Goal: Find contact information: Find contact information

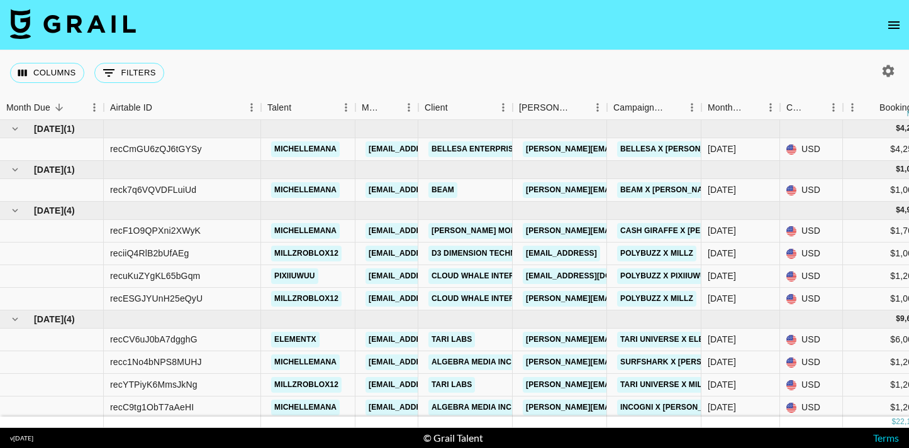
click at [896, 24] on icon "open drawer" at bounding box center [893, 25] width 15 height 15
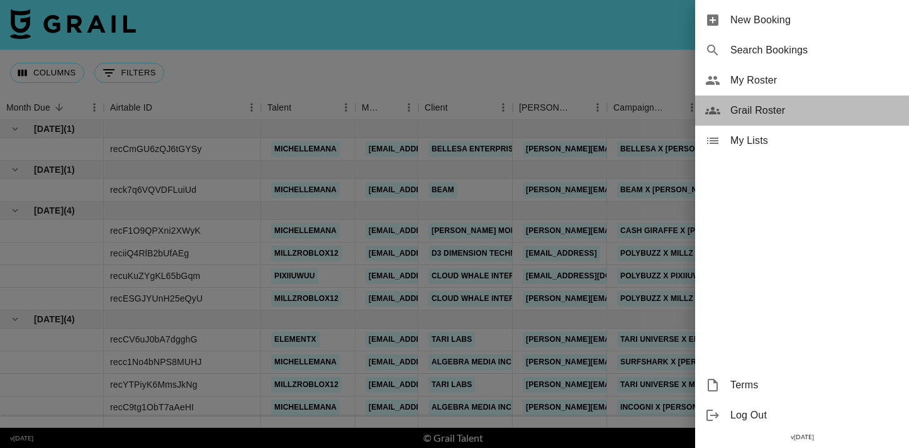
click at [747, 109] on span "Grail Roster" at bounding box center [814, 110] width 169 height 15
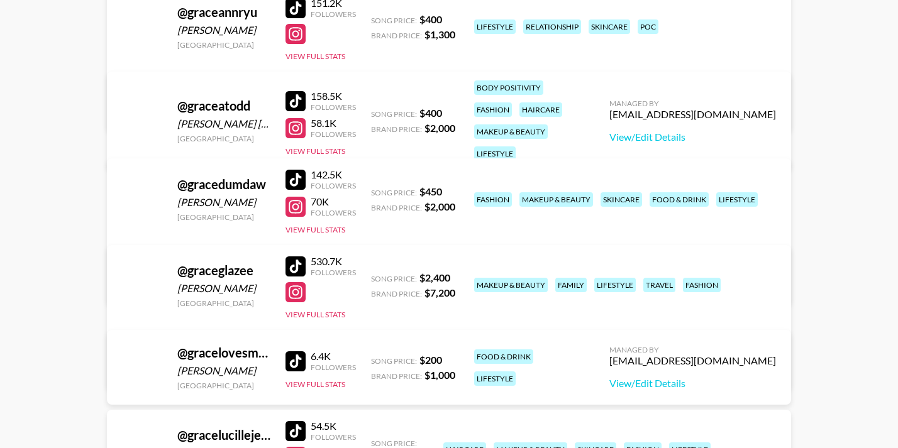
scroll to position [493917, 0]
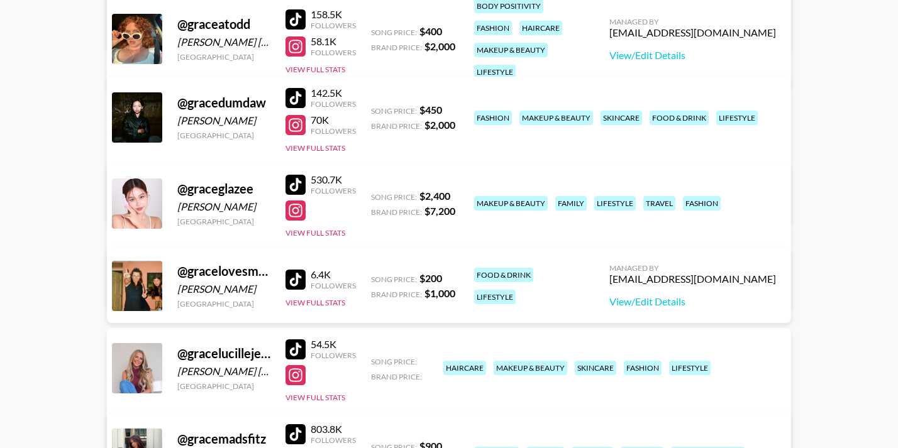
click at [297, 207] on div at bounding box center [296, 211] width 20 height 20
drag, startPoint x: 779, startPoint y: 201, endPoint x: 665, endPoint y: 200, distance: 113.2
click at [385, 238] on div "Managed By [PERSON_NAME][EMAIL_ADDRESS][DOMAIN_NAME] View/Edit Details" at bounding box center [251, 270] width 265 height 65
copy div "[PERSON_NAME][EMAIL_ADDRESS][DOMAIN_NAME]"
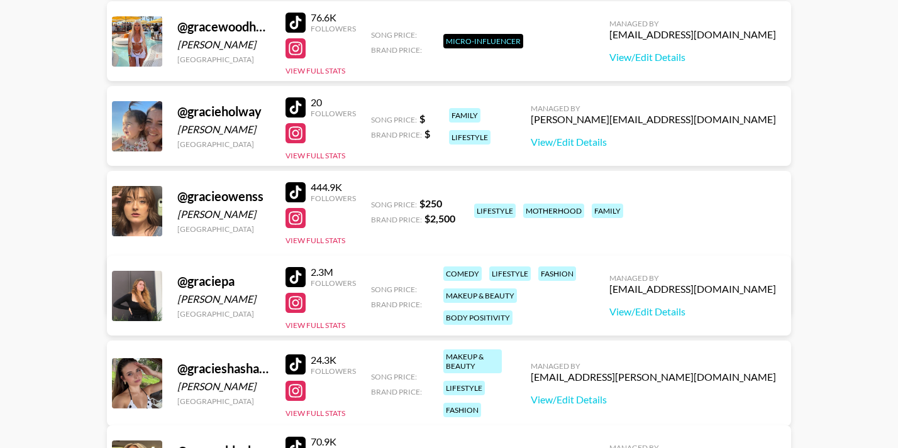
scroll to position [494923, 0]
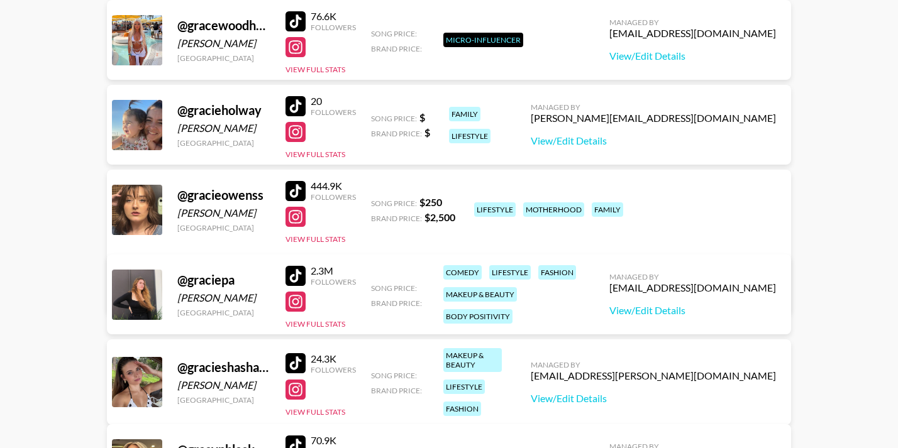
click at [291, 219] on div at bounding box center [296, 217] width 20 height 20
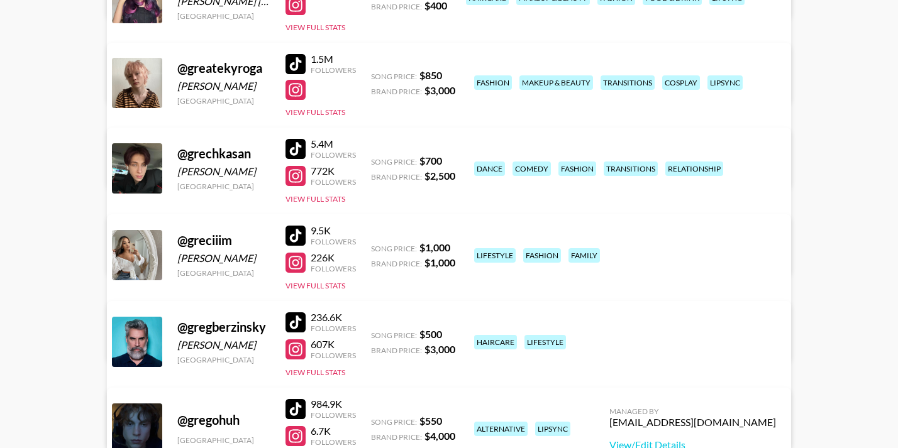
scroll to position [496369, 0]
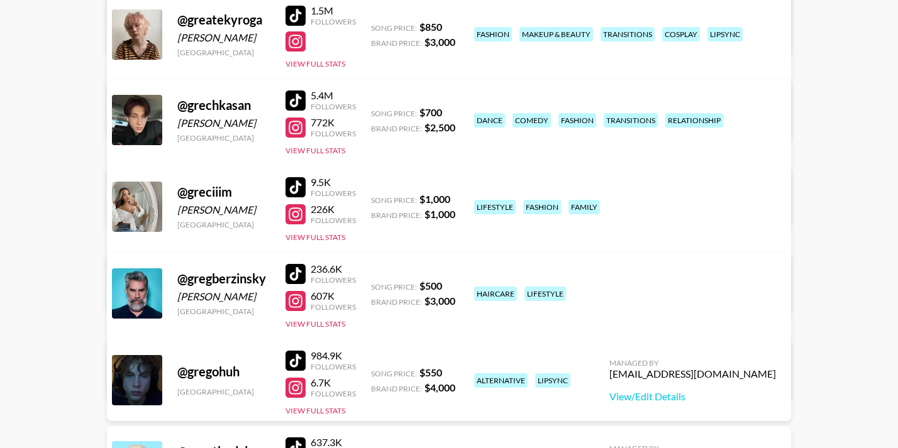
click at [294, 221] on div at bounding box center [296, 214] width 20 height 20
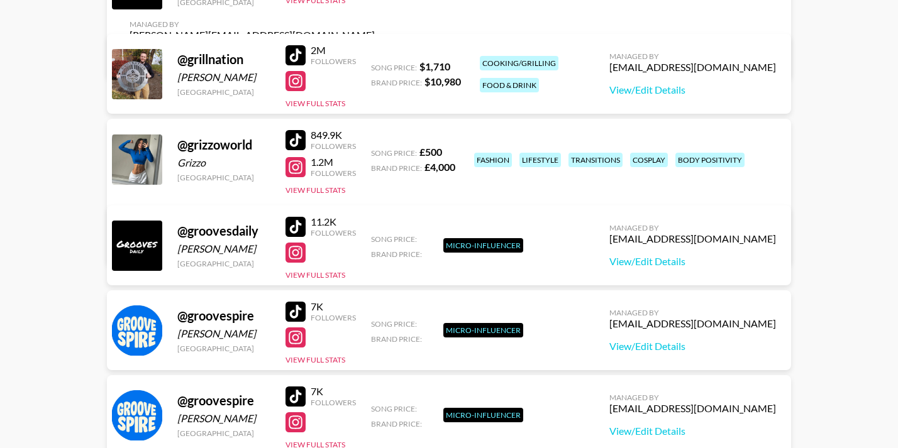
scroll to position [497376, 0]
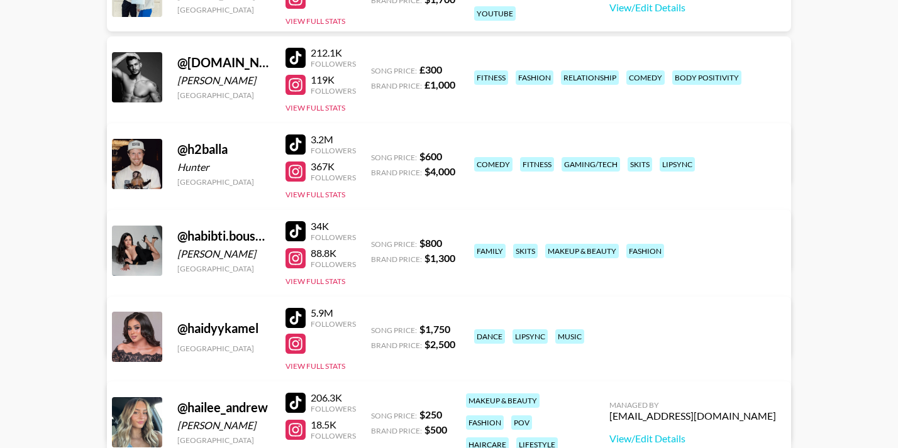
scroll to position [498445, 0]
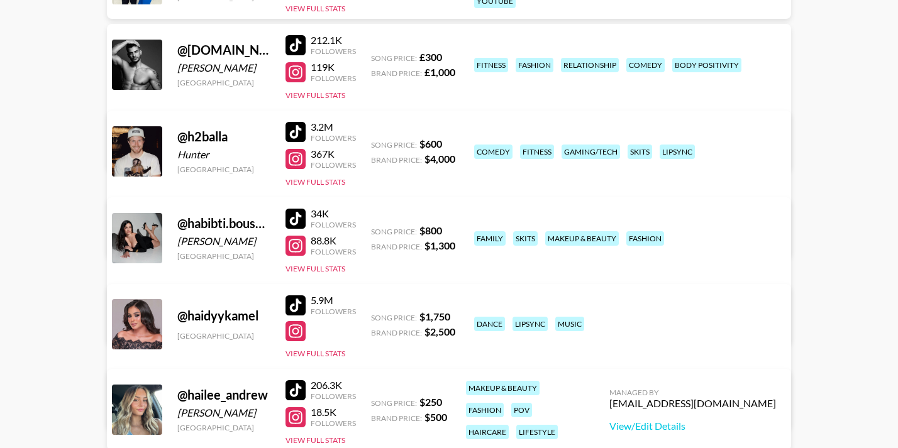
click at [296, 245] on div at bounding box center [296, 246] width 20 height 20
drag, startPoint x: 780, startPoint y: 234, endPoint x: 654, endPoint y: 235, distance: 126.4
click at [385, 274] on div "Managed By [PERSON_NAME][EMAIL_ADDRESS][DOMAIN_NAME] View/Edit Details" at bounding box center [251, 306] width 265 height 65
copy div "[PERSON_NAME][EMAIL_ADDRESS][DOMAIN_NAME]"
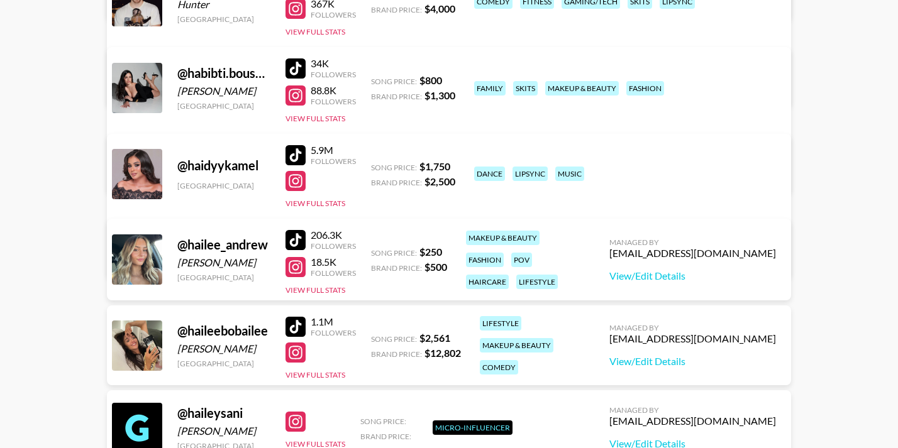
scroll to position [498633, 0]
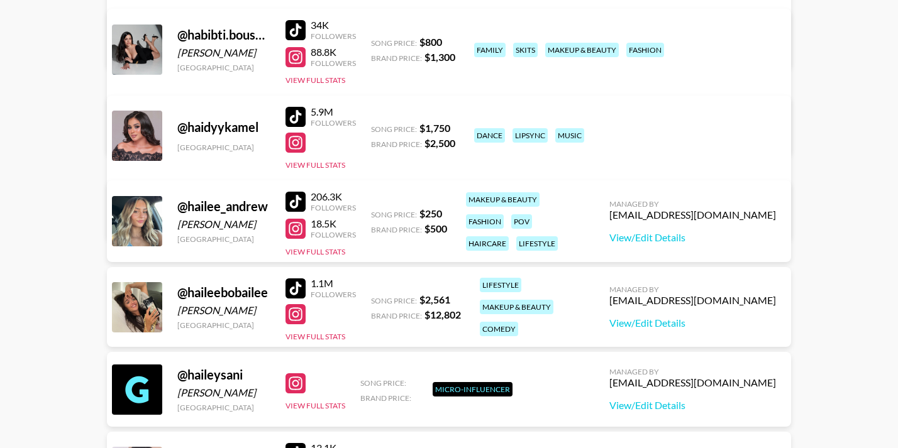
click at [297, 310] on div at bounding box center [296, 314] width 20 height 20
click at [295, 316] on div at bounding box center [296, 314] width 20 height 20
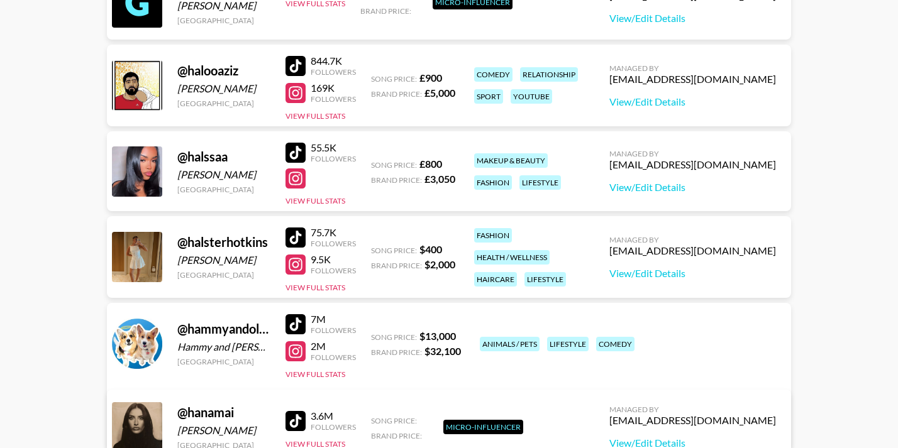
scroll to position [499514, 0]
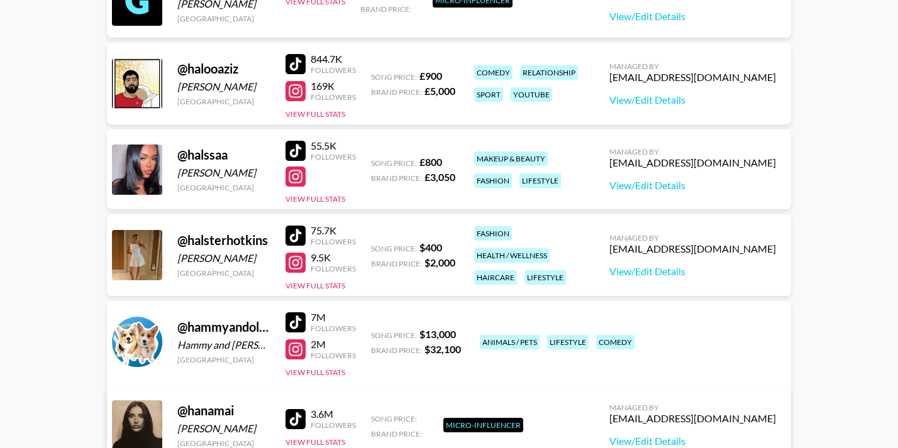
click at [295, 349] on div at bounding box center [296, 350] width 20 height 20
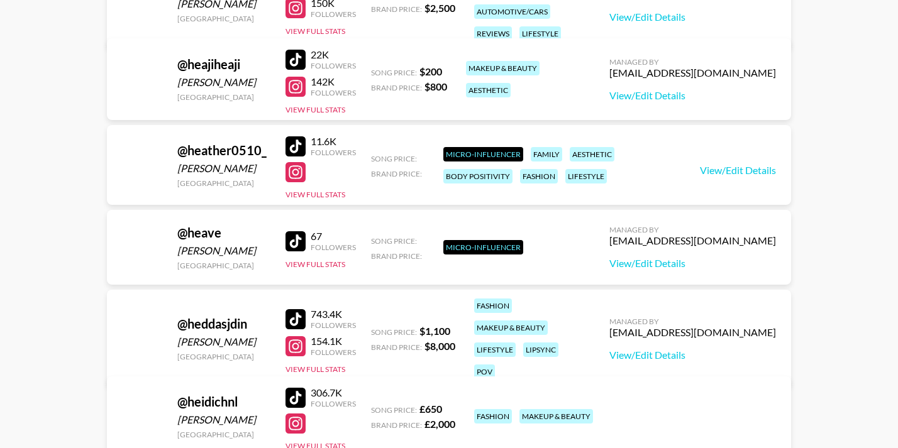
scroll to position [504608, 0]
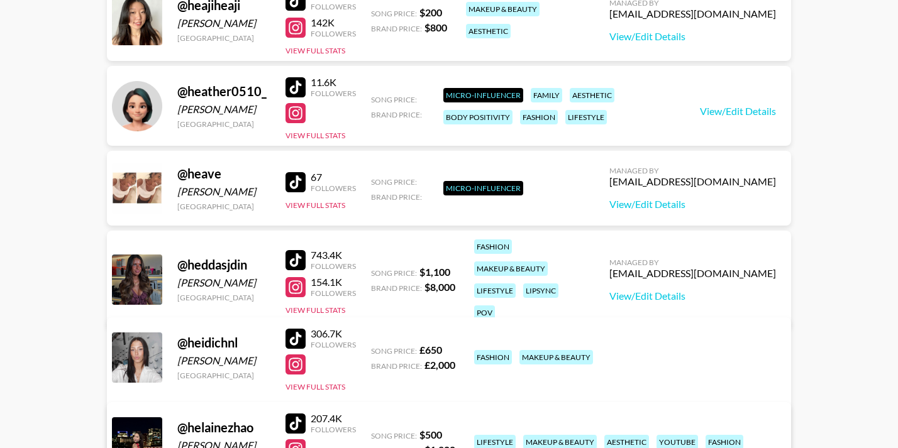
click at [294, 115] on div at bounding box center [296, 113] width 20 height 20
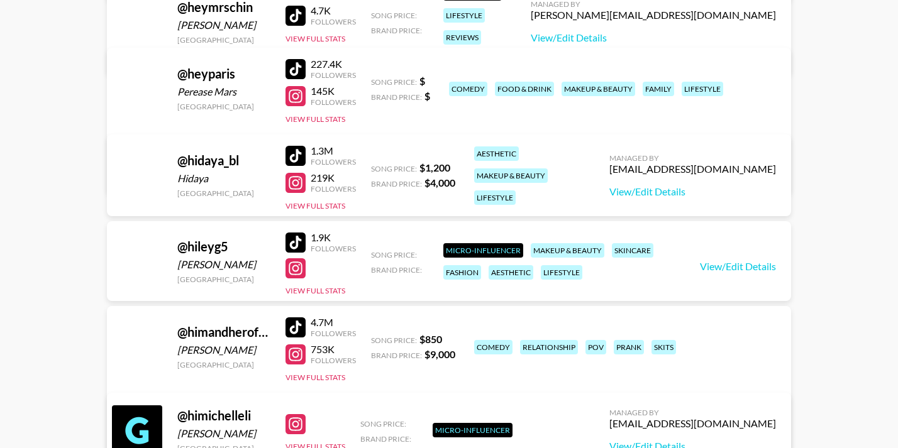
scroll to position [507312, 0]
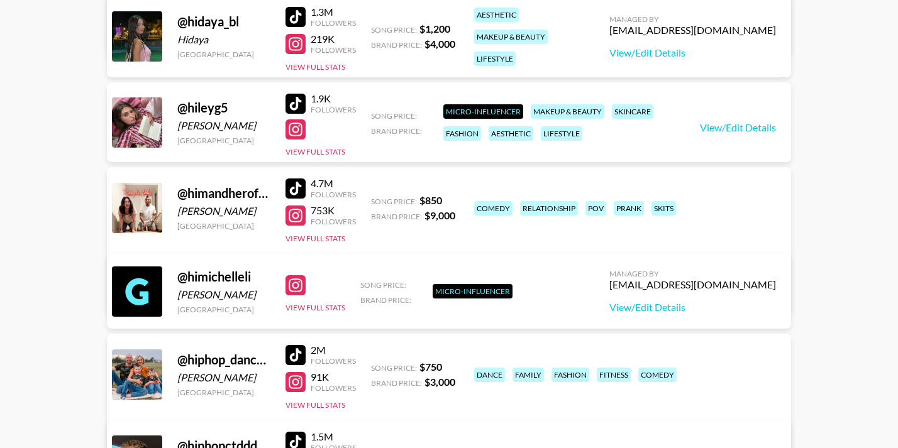
click at [293, 218] on div at bounding box center [296, 216] width 20 height 20
click at [296, 191] on div at bounding box center [296, 189] width 20 height 20
drag, startPoint x: 661, startPoint y: 202, endPoint x: 777, endPoint y: 206, distance: 115.8
click at [385, 244] on div "Managed By [PERSON_NAME][EMAIL_ADDRESS][DOMAIN_NAME] View/Edit Details" at bounding box center [251, 276] width 265 height 65
copy div "[PERSON_NAME][EMAIL_ADDRESS][DOMAIN_NAME]"
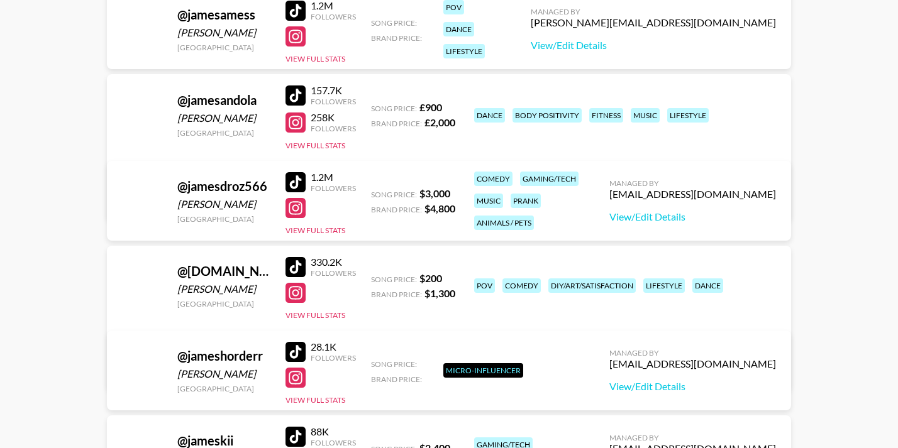
scroll to position [578807, 0]
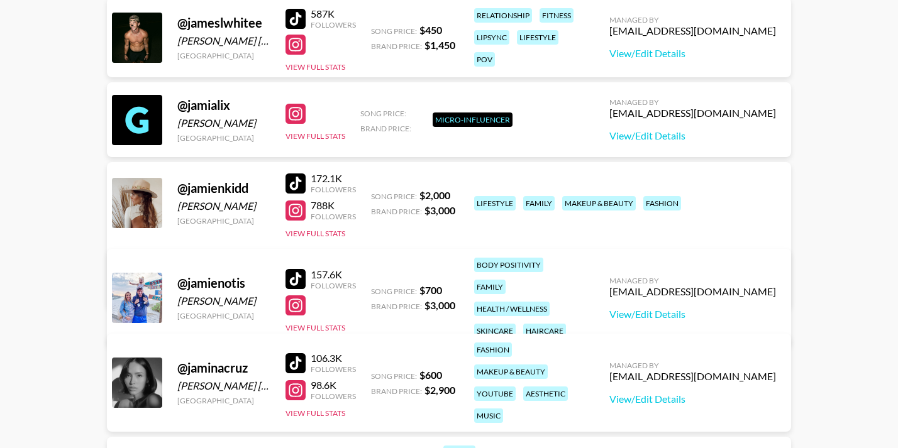
click at [294, 296] on div at bounding box center [296, 306] width 20 height 20
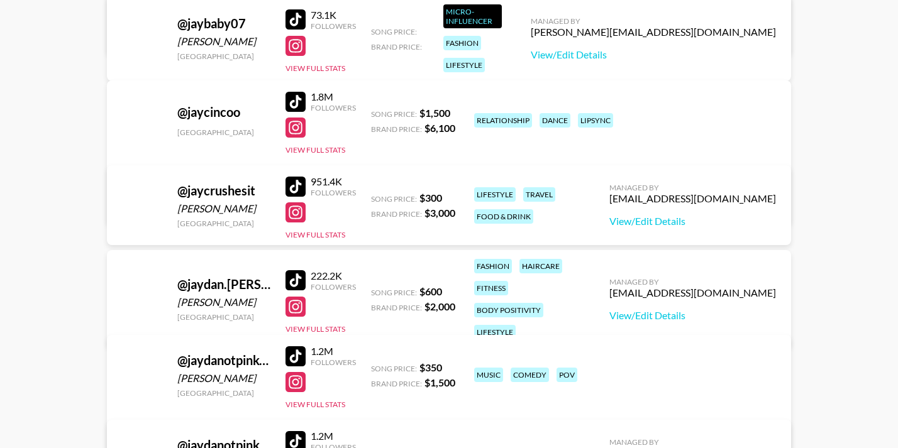
scroll to position [583021, 0]
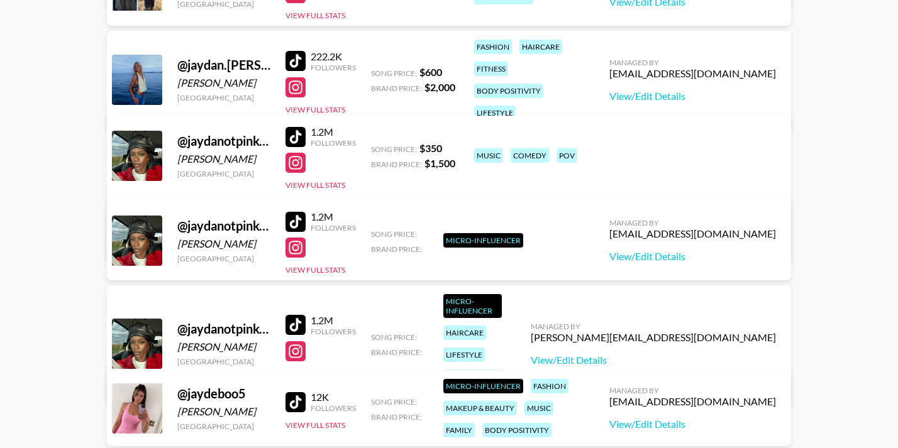
click at [294, 162] on div at bounding box center [296, 163] width 20 height 20
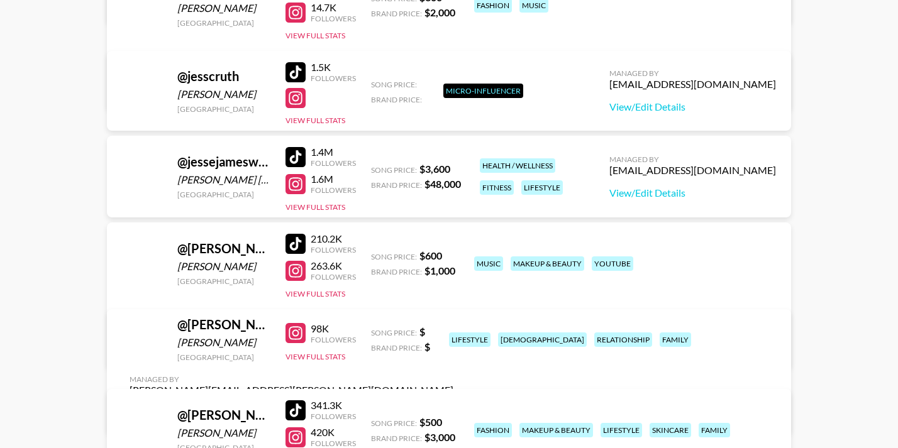
scroll to position [589561, 0]
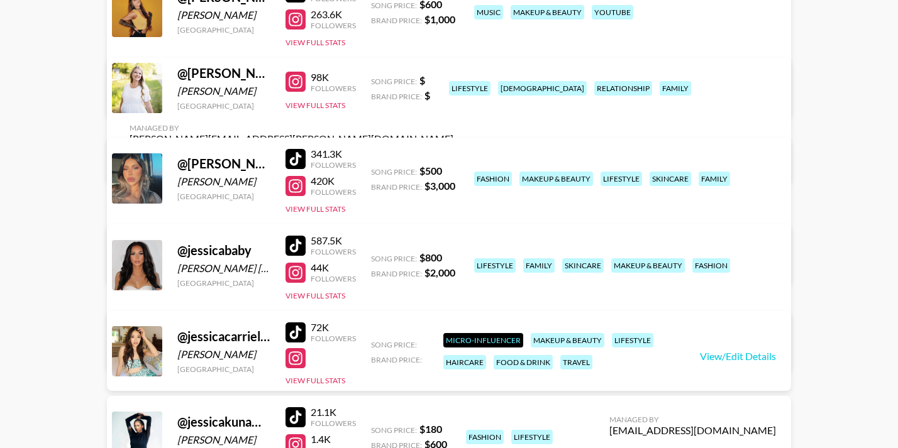
click at [292, 87] on div at bounding box center [296, 82] width 20 height 20
drag, startPoint x: 777, startPoint y: 89, endPoint x: 639, endPoint y: 90, distance: 137.7
click at [463, 113] on div "Managed By [PERSON_NAME][EMAIL_ADDRESS][PERSON_NAME][DOMAIN_NAME] View/Edit Det…" at bounding box center [291, 145] width 344 height 65
copy div "[PERSON_NAME][EMAIL_ADDRESS][PERSON_NAME][DOMAIN_NAME]"
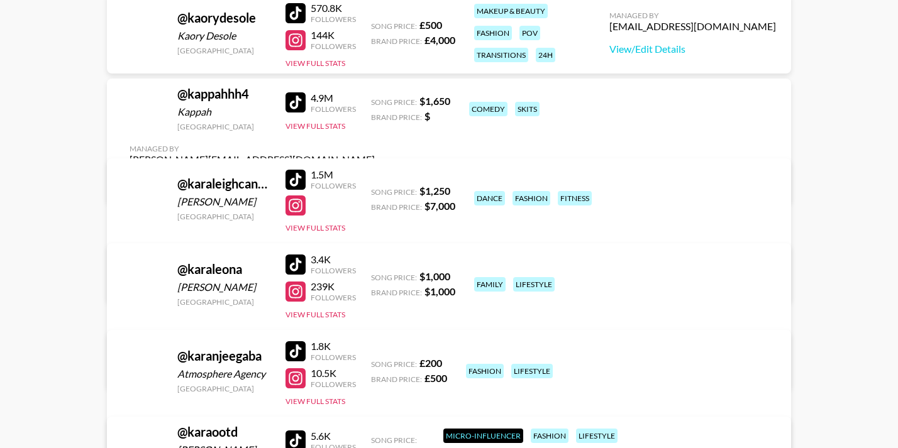
scroll to position [610502, 0]
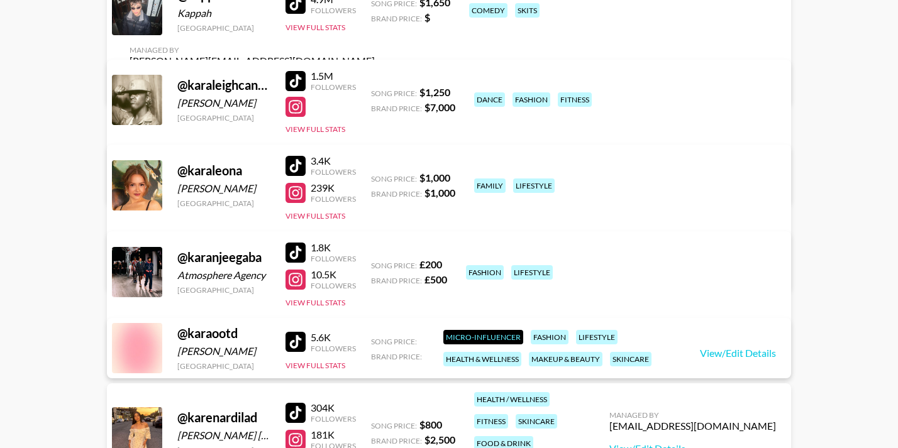
click at [303, 197] on div at bounding box center [296, 193] width 20 height 20
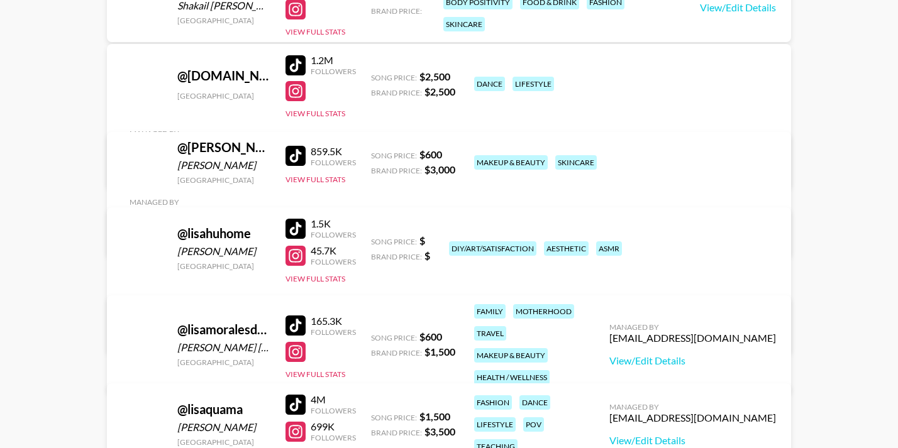
scroll to position [688436, 0]
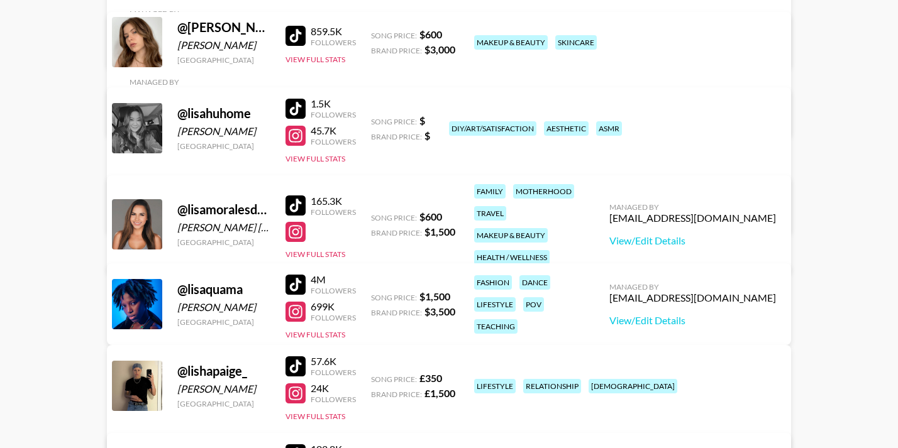
click at [296, 226] on div at bounding box center [296, 232] width 20 height 20
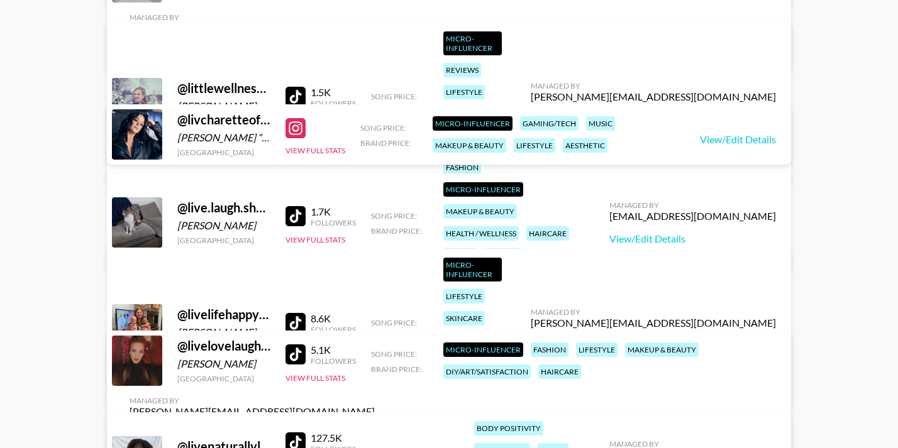
scroll to position [689127, 0]
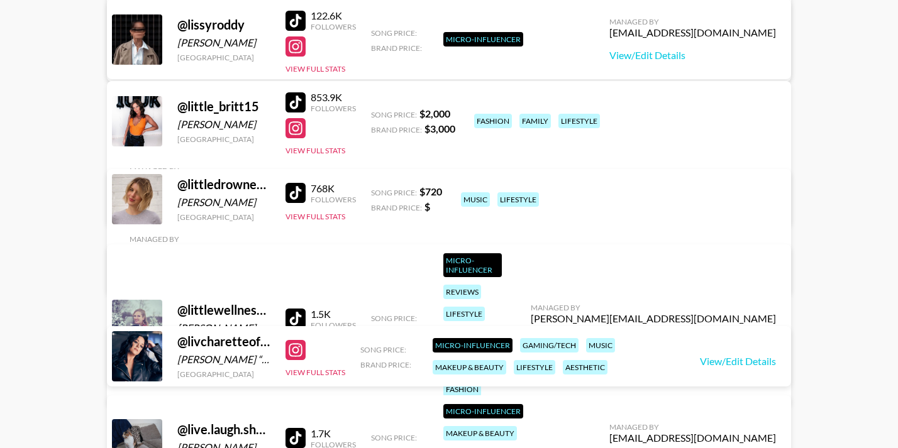
click at [296, 135] on div at bounding box center [296, 128] width 20 height 20
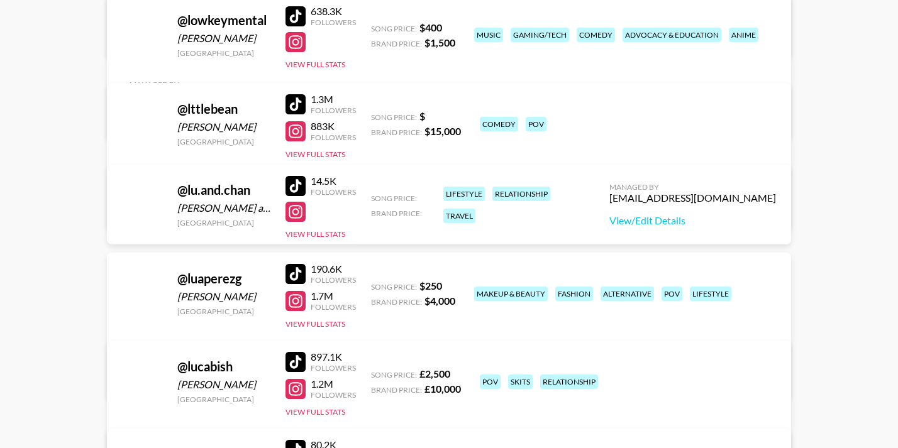
scroll to position [696799, 0]
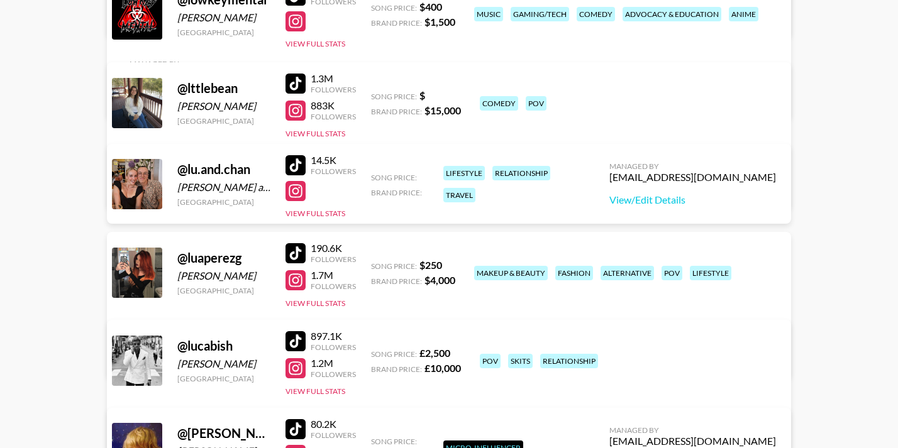
click at [293, 195] on div at bounding box center [296, 191] width 20 height 20
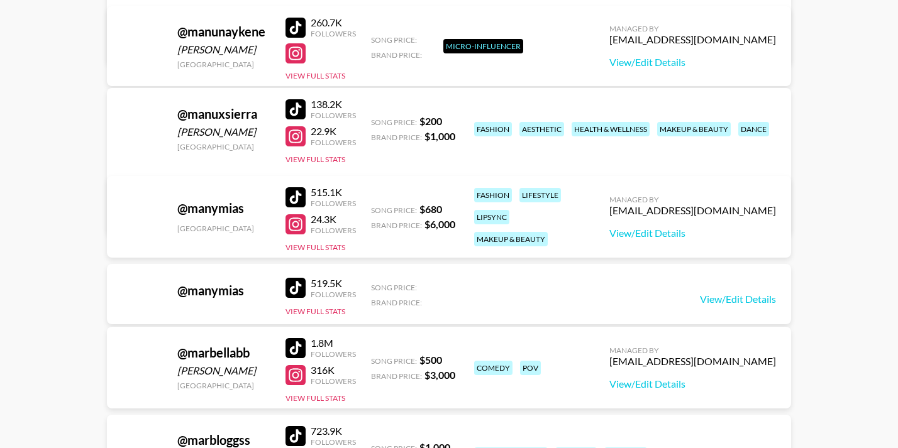
scroll to position [710069, 0]
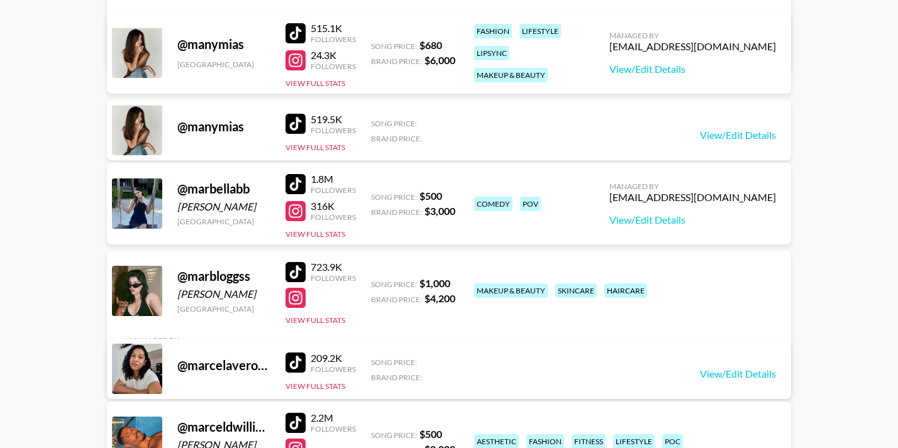
click at [295, 216] on div at bounding box center [296, 211] width 20 height 20
click at [300, 209] on div at bounding box center [296, 211] width 20 height 20
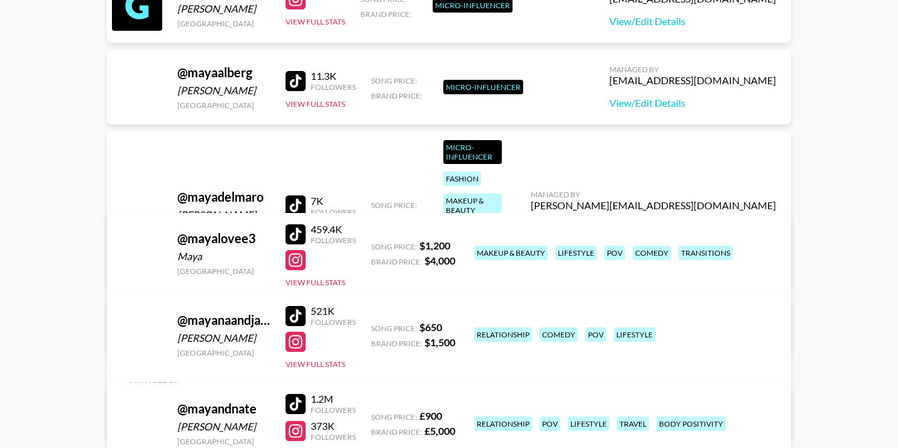
scroll to position [721011, 0]
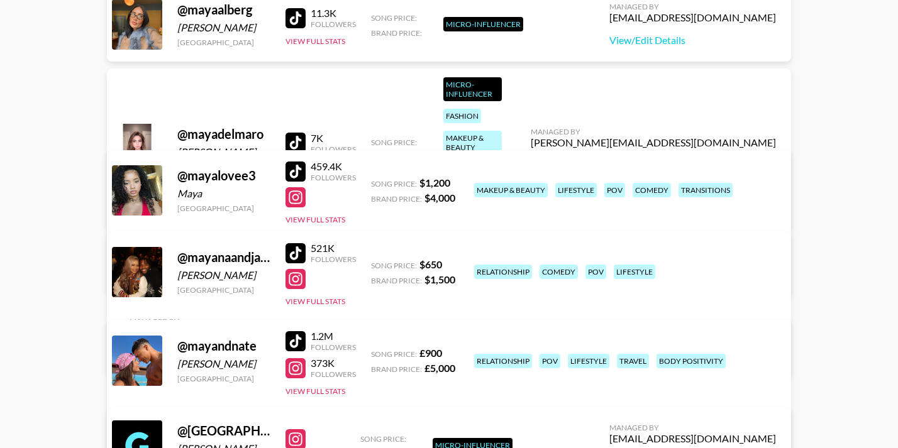
click at [299, 278] on div at bounding box center [296, 279] width 20 height 20
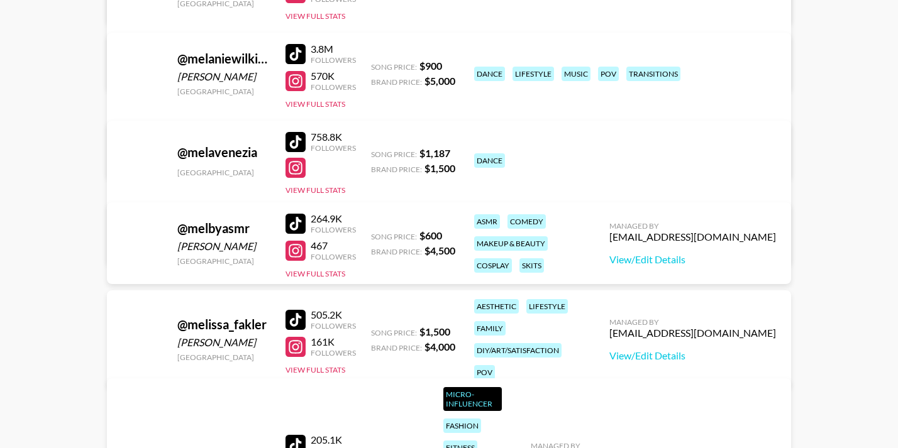
scroll to position [726608, 0]
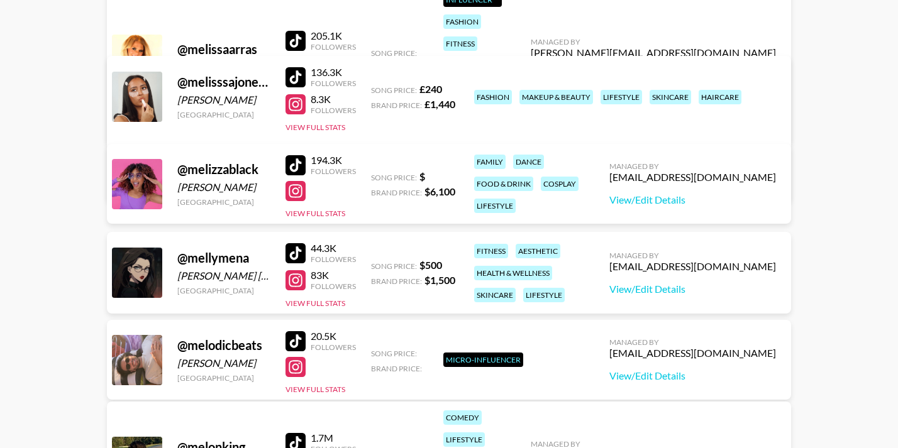
click at [291, 191] on div at bounding box center [296, 191] width 20 height 20
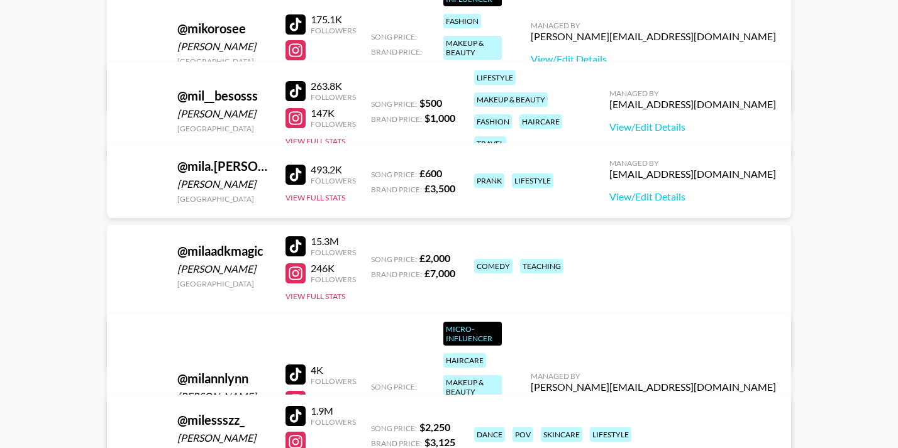
scroll to position [732896, 0]
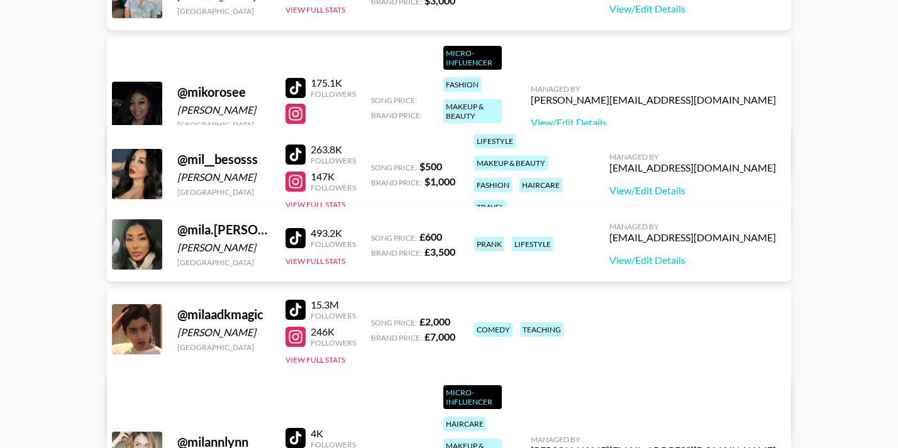
click at [293, 175] on div at bounding box center [296, 182] width 20 height 20
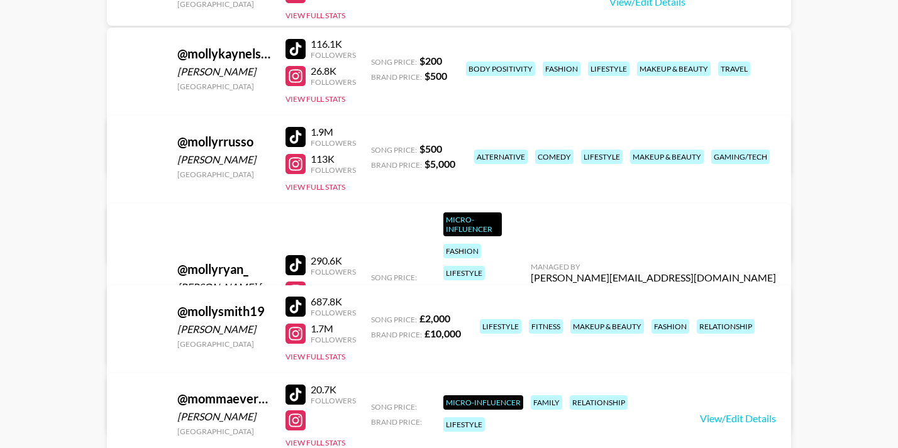
scroll to position [739248, 0]
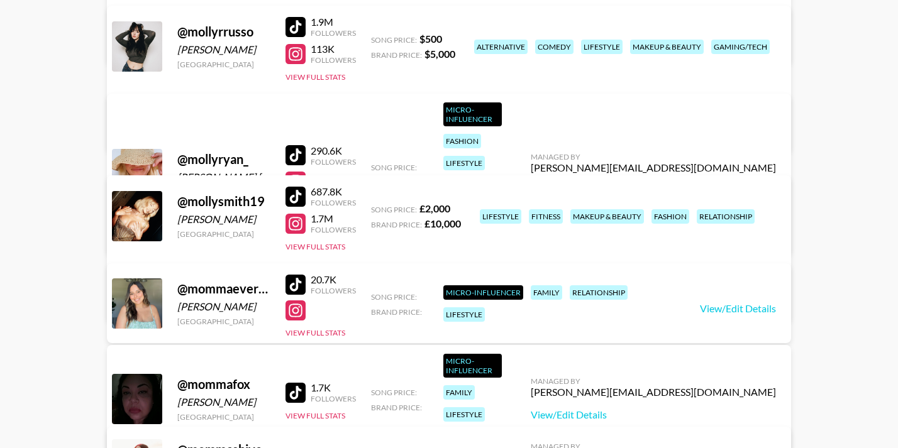
click at [296, 314] on div at bounding box center [296, 311] width 20 height 20
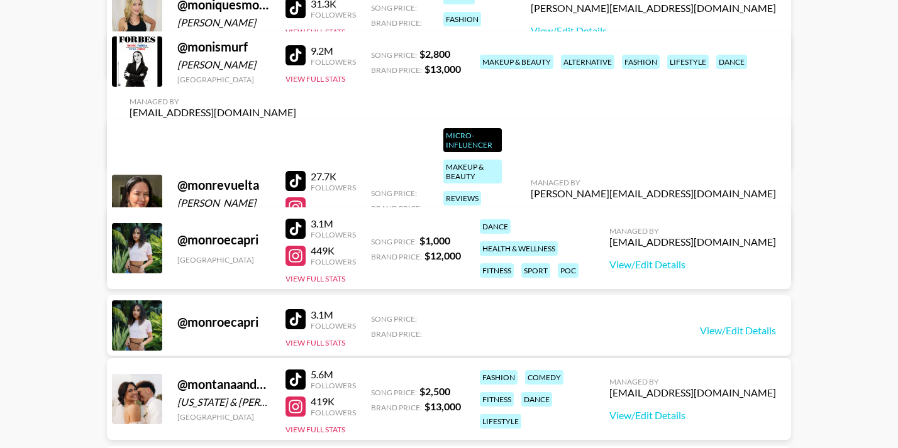
scroll to position [740568, 0]
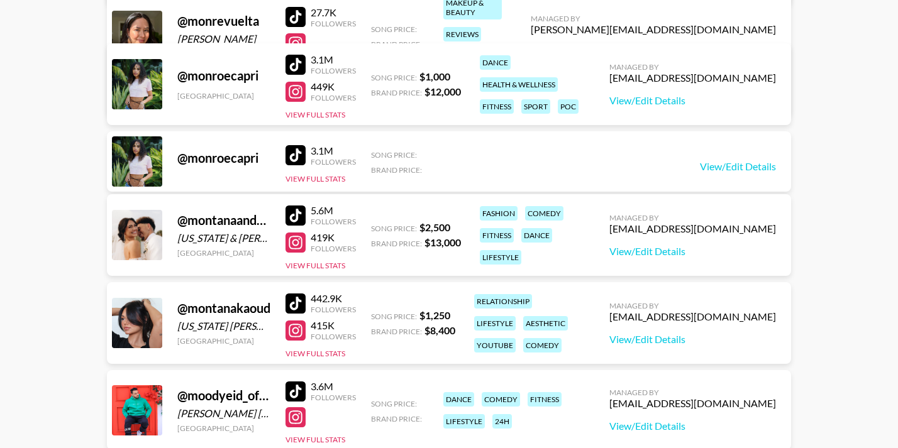
click at [294, 239] on div at bounding box center [296, 243] width 20 height 20
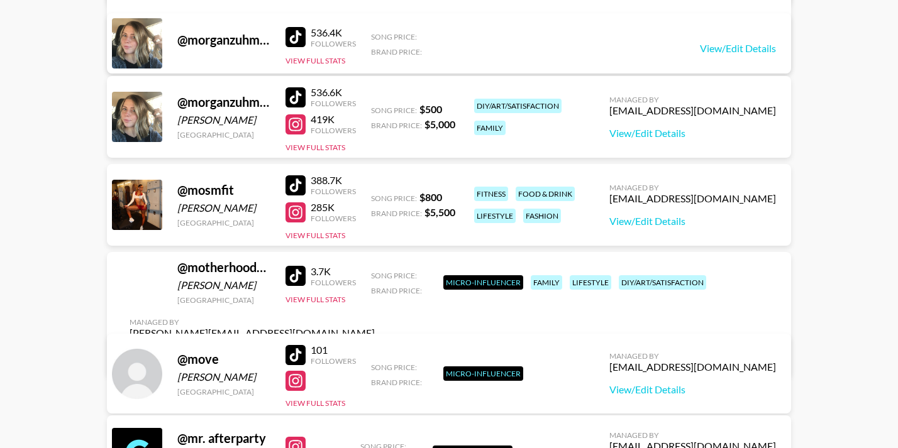
scroll to position [742455, 0]
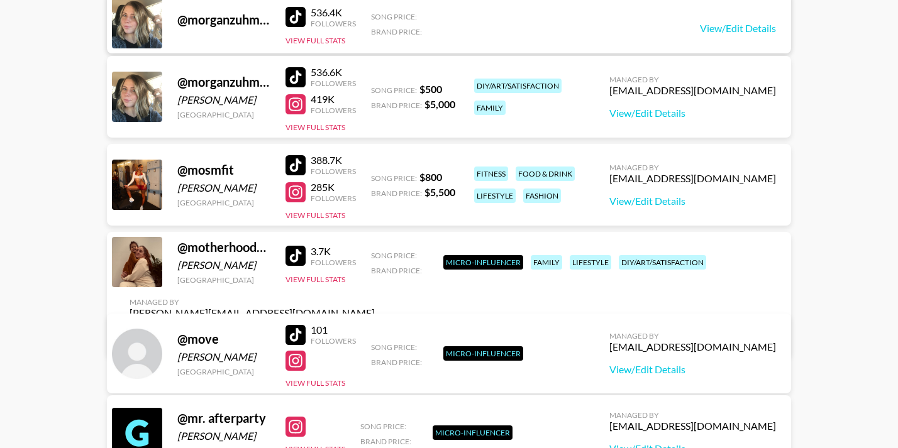
click at [303, 106] on div at bounding box center [296, 104] width 20 height 20
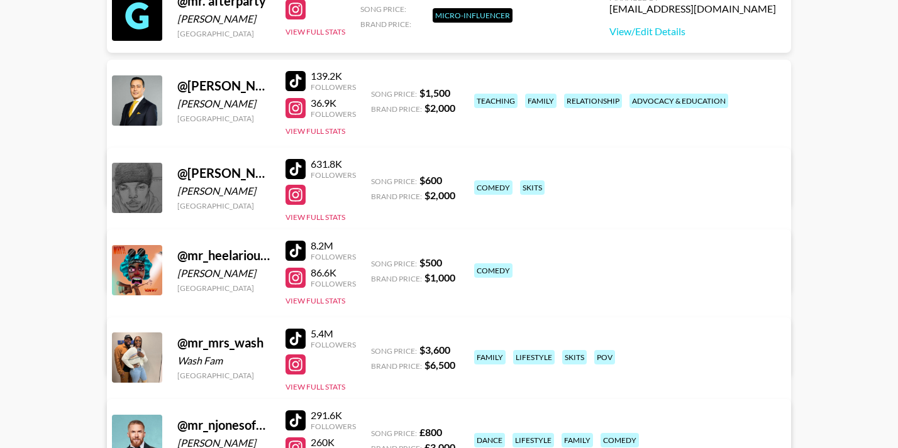
scroll to position [742895, 0]
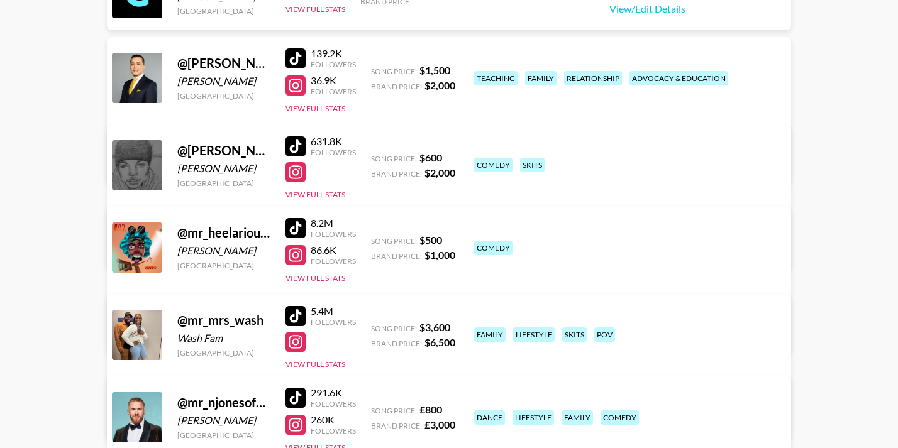
click at [301, 341] on div at bounding box center [296, 342] width 20 height 20
drag, startPoint x: 777, startPoint y: 330, endPoint x: 677, endPoint y: 330, distance: 100.0
click at [385, 370] on div "Managed By [PERSON_NAME][EMAIL_ADDRESS][DOMAIN_NAME] View/Edit Details" at bounding box center [251, 402] width 265 height 65
copy div "[PERSON_NAME][EMAIL_ADDRESS][DOMAIN_NAME]"
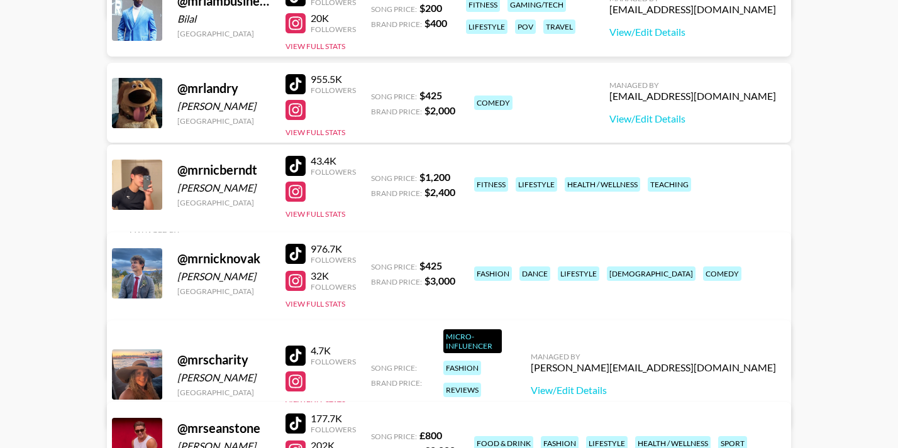
scroll to position [744153, 0]
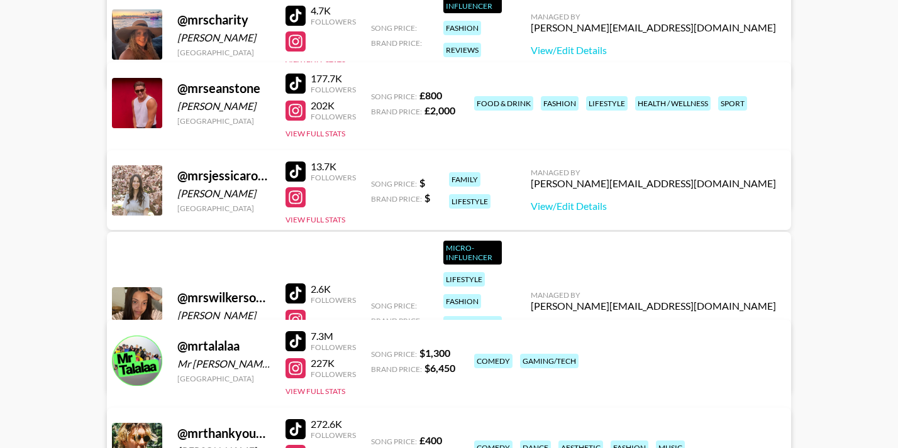
click at [299, 197] on div at bounding box center [296, 197] width 20 height 20
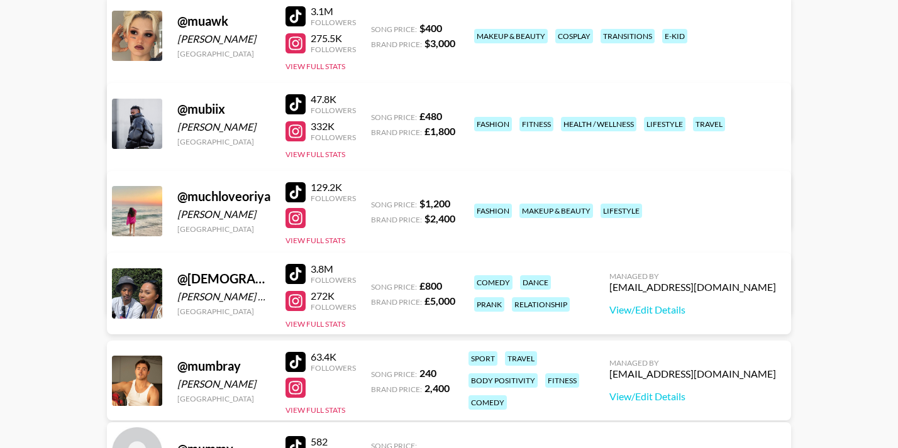
scroll to position [745599, 0]
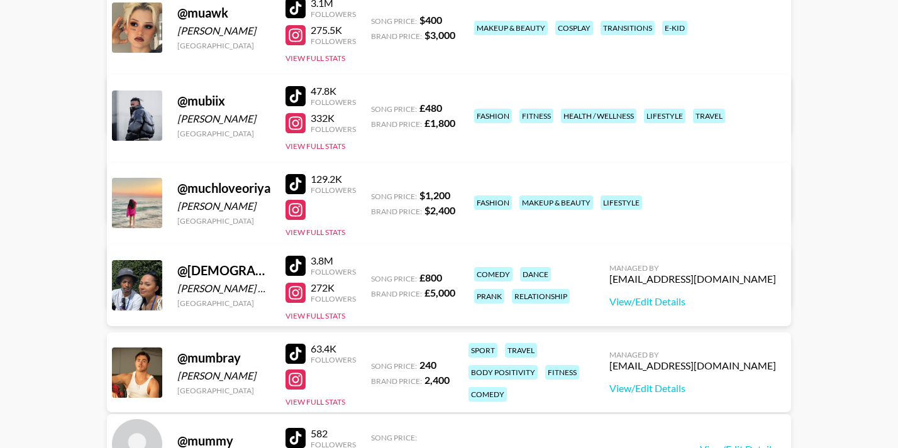
click at [290, 297] on div at bounding box center [296, 293] width 20 height 20
drag, startPoint x: 779, startPoint y: 282, endPoint x: 688, endPoint y: 283, distance: 90.6
click at [688, 283] on div "Managed By [EMAIL_ADDRESS][DOMAIN_NAME] View/Edit Details" at bounding box center [692, 285] width 187 height 65
copy div "[EMAIL_ADDRESS][DOMAIN_NAME]"
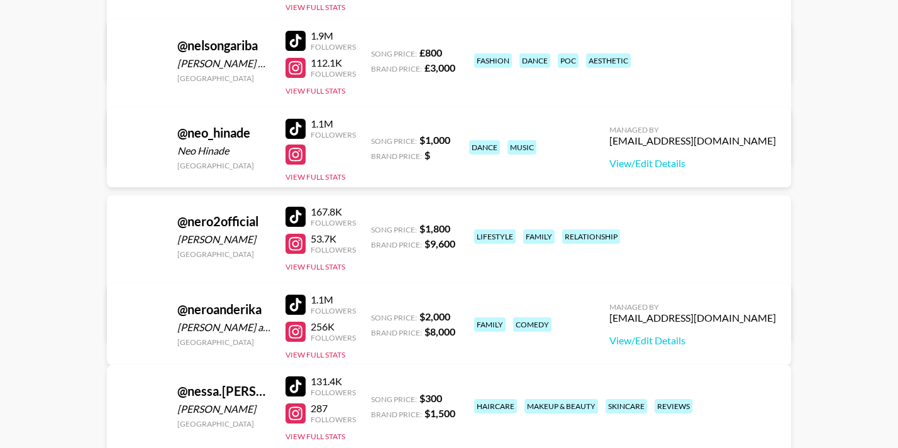
scroll to position [755535, 0]
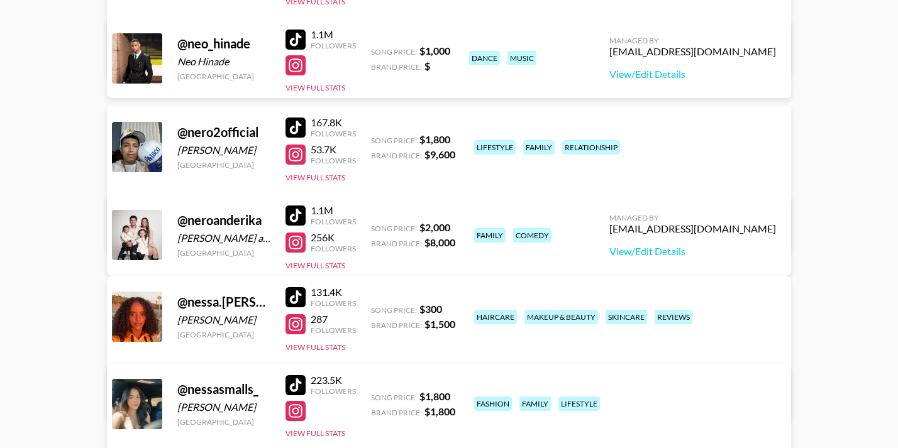
click at [298, 243] on div at bounding box center [296, 243] width 20 height 20
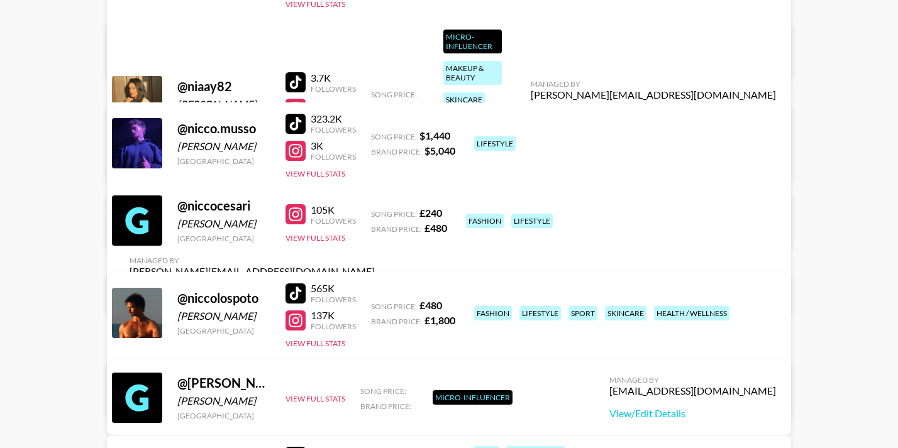
scroll to position [757422, 0]
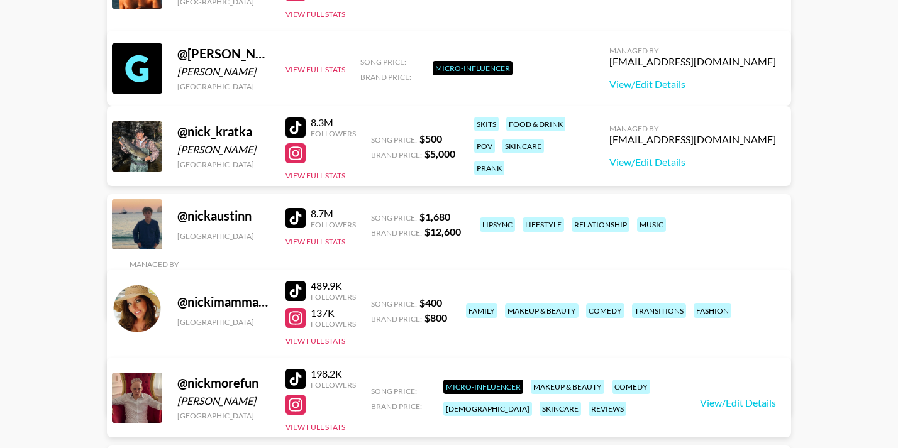
click at [292, 323] on div at bounding box center [296, 318] width 20 height 20
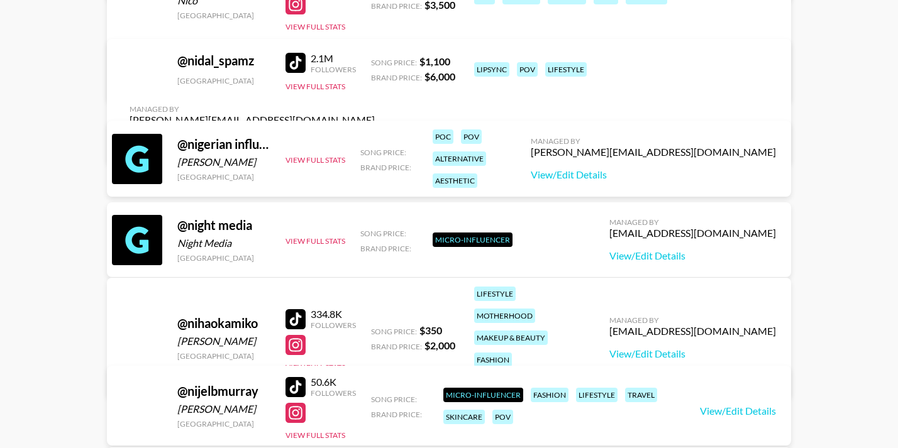
scroll to position [760000, 0]
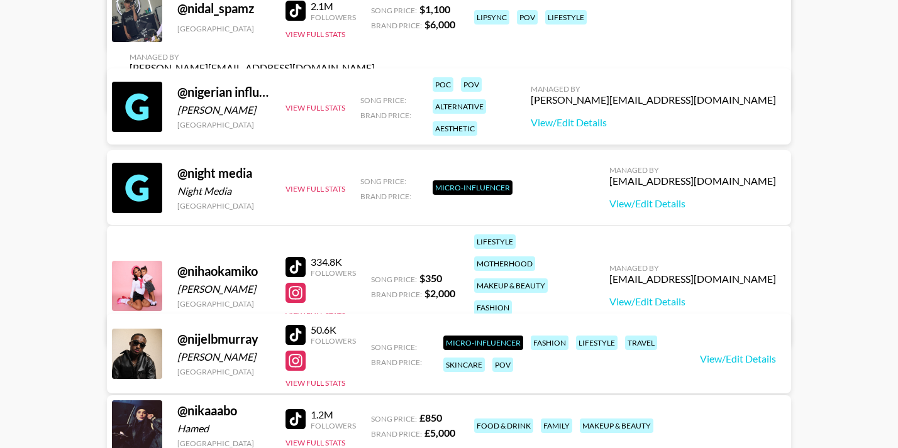
click at [289, 283] on div at bounding box center [296, 293] width 20 height 20
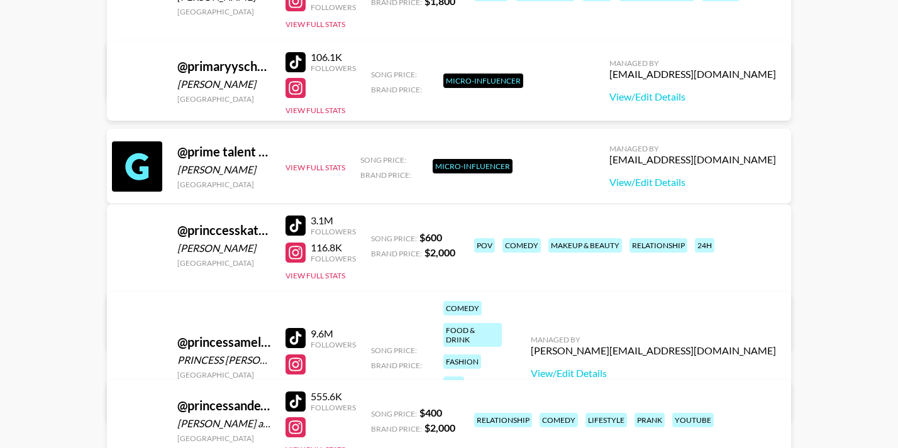
scroll to position [787796, 0]
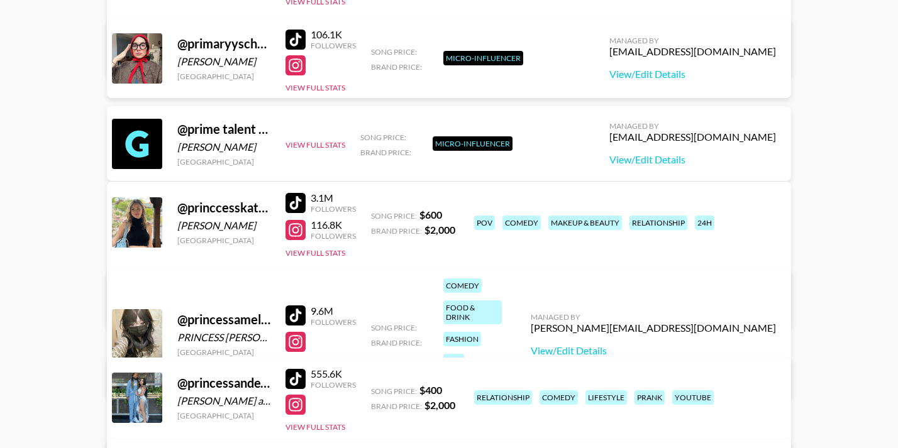
click at [293, 236] on div at bounding box center [296, 230] width 20 height 20
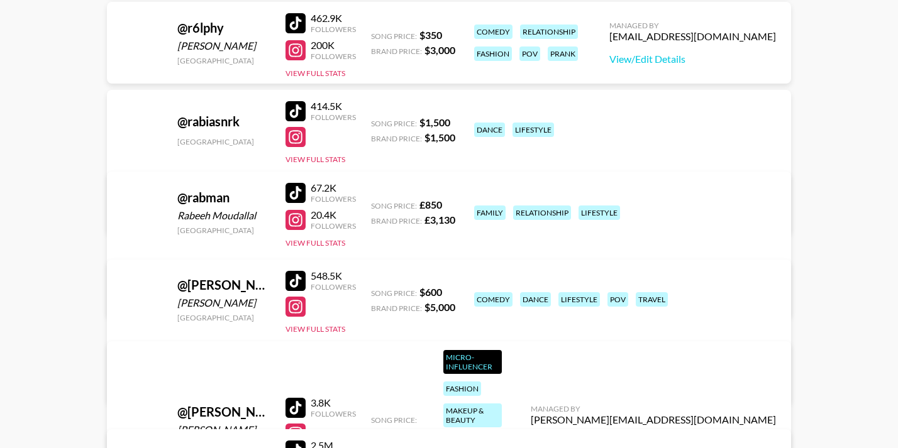
scroll to position [791066, 0]
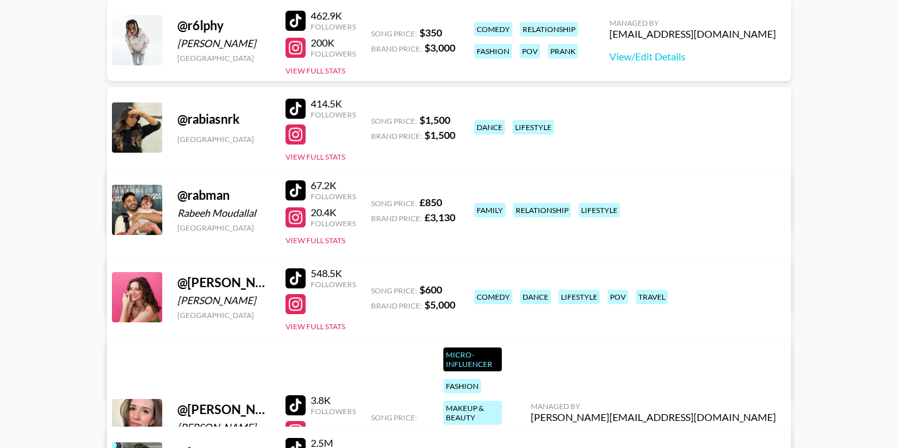
click at [289, 303] on div at bounding box center [296, 304] width 20 height 20
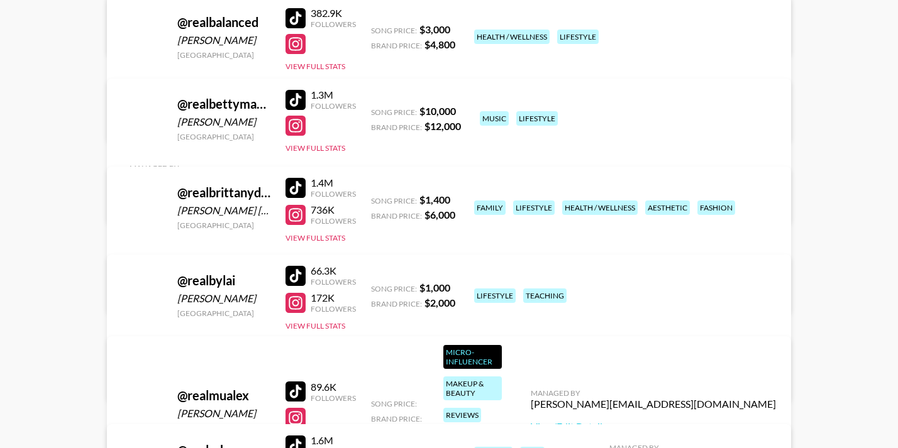
scroll to position [797103, 0]
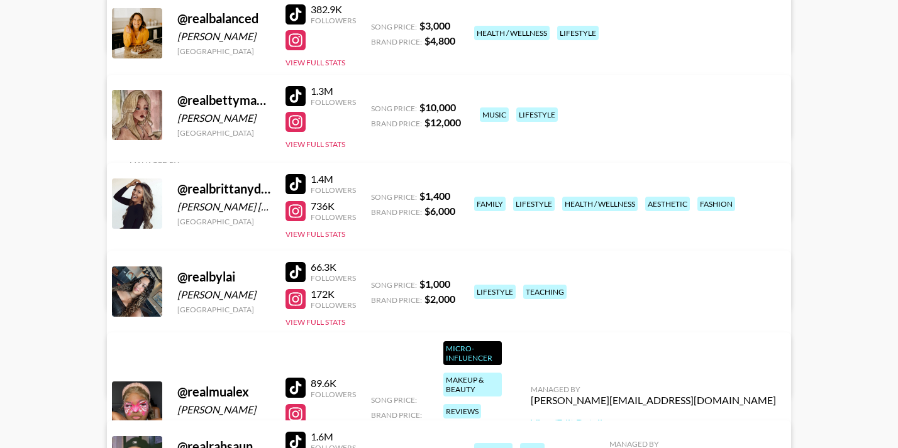
click at [301, 212] on div at bounding box center [296, 211] width 20 height 20
drag, startPoint x: 671, startPoint y: 199, endPoint x: 777, endPoint y: 201, distance: 105.7
click at [385, 240] on div "Managed By [PERSON_NAME][EMAIL_ADDRESS][DOMAIN_NAME] View/Edit Details" at bounding box center [251, 272] width 265 height 65
copy div "[PERSON_NAME][EMAIL_ADDRESS][DOMAIN_NAME]"
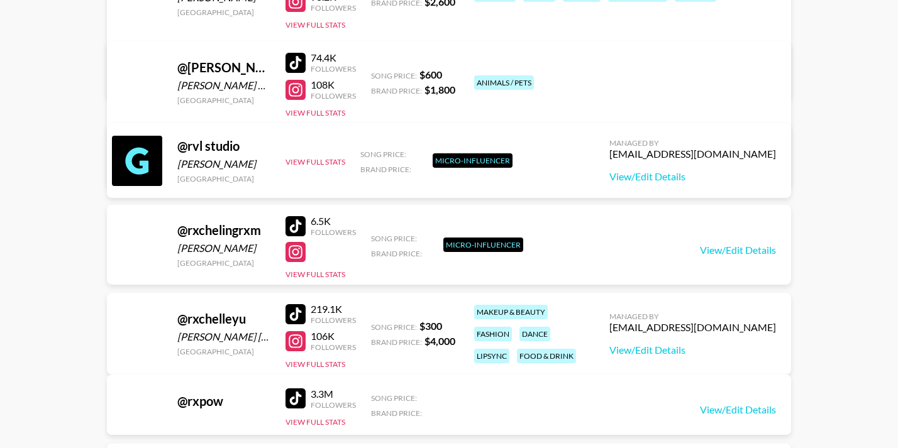
scroll to position [808549, 0]
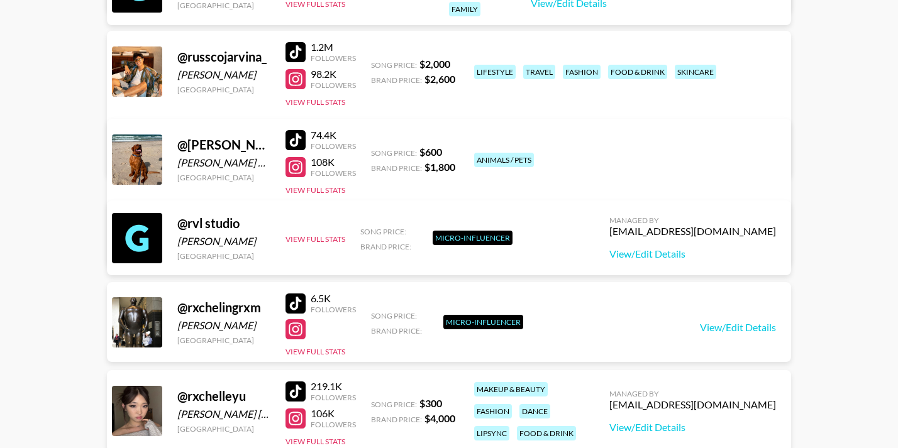
click at [303, 167] on div at bounding box center [296, 167] width 20 height 20
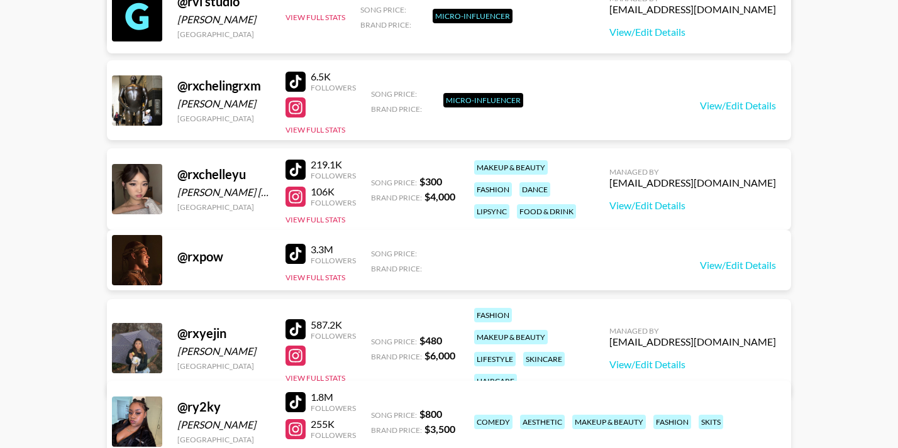
scroll to position [808926, 0]
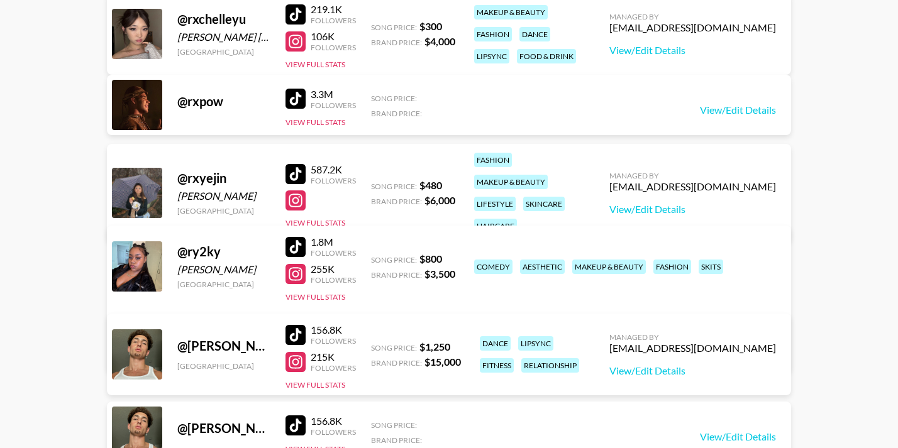
click at [292, 272] on div at bounding box center [296, 274] width 20 height 20
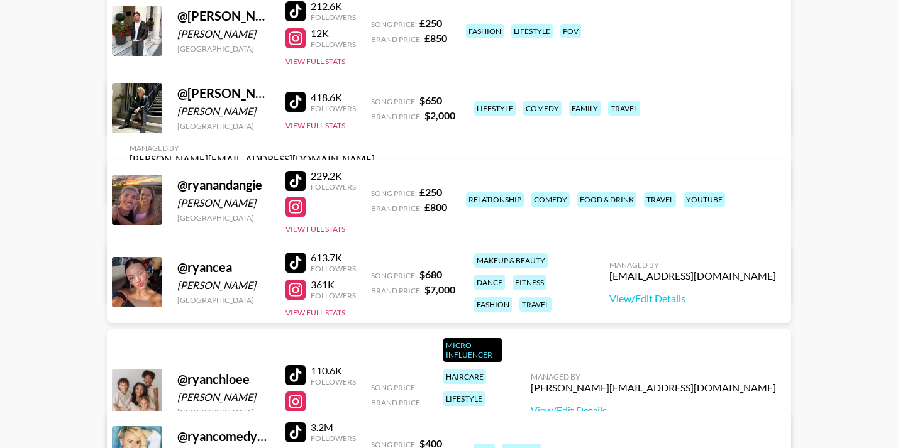
scroll to position [809366, 0]
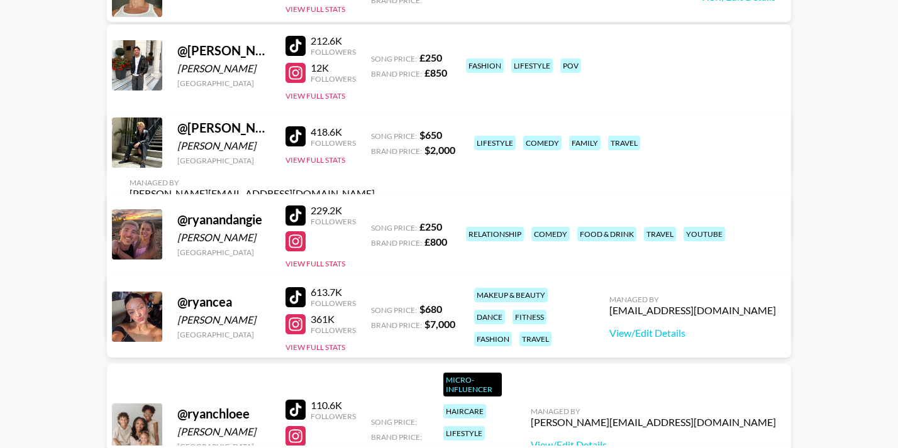
click at [299, 241] on div at bounding box center [296, 241] width 20 height 20
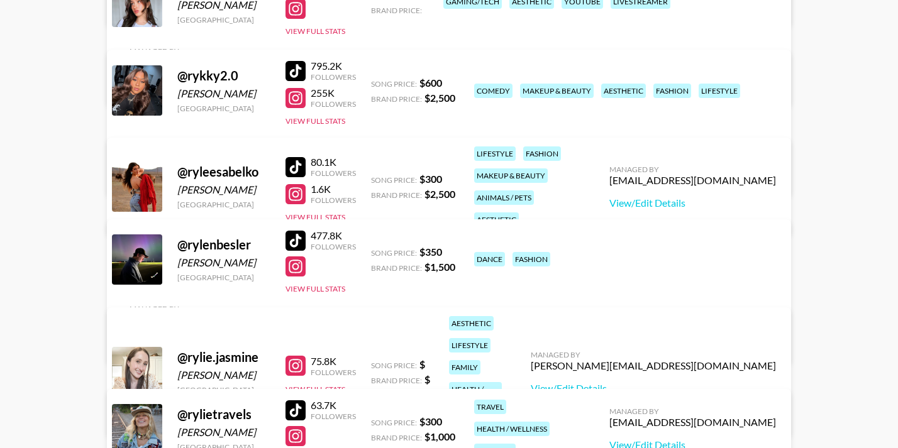
scroll to position [810373, 0]
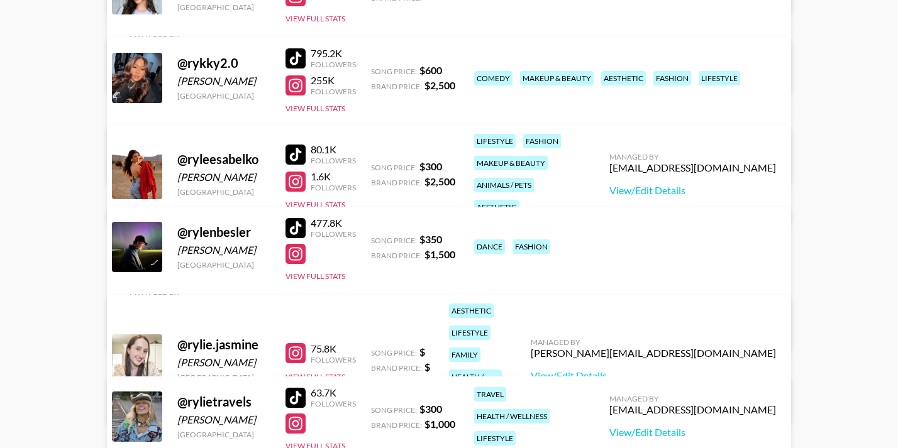
click at [292, 343] on div at bounding box center [296, 353] width 20 height 20
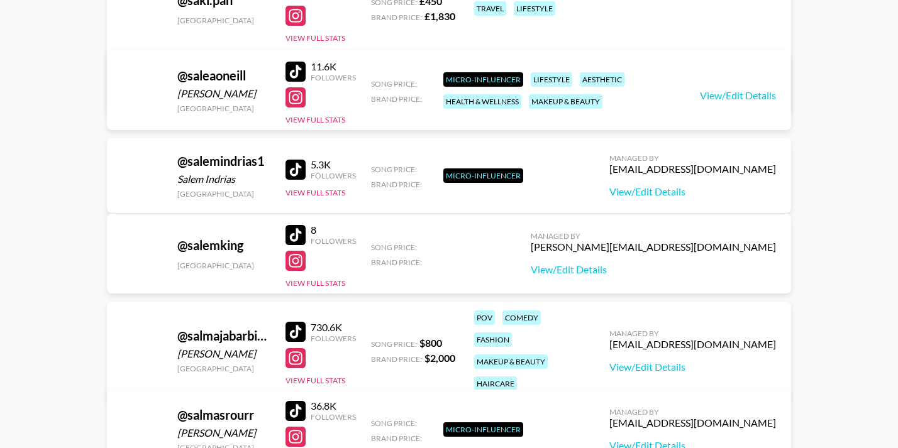
scroll to position [813391, 0]
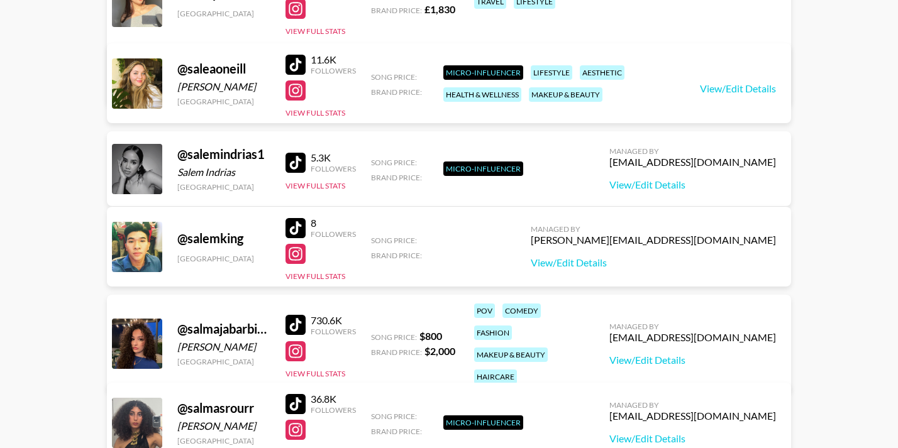
click at [297, 341] on div at bounding box center [296, 351] width 20 height 20
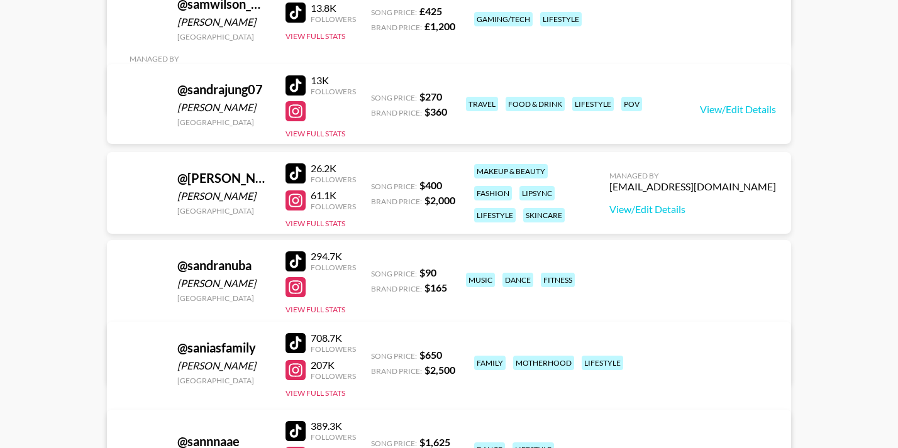
scroll to position [816913, 0]
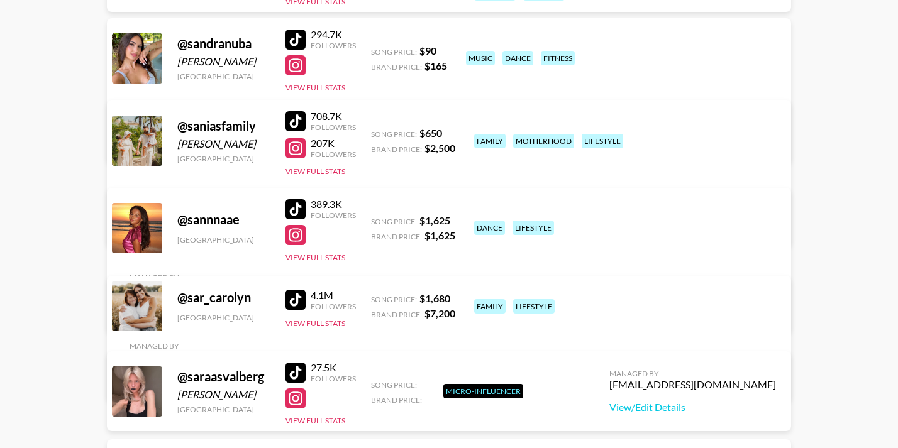
click at [290, 148] on div at bounding box center [296, 148] width 20 height 20
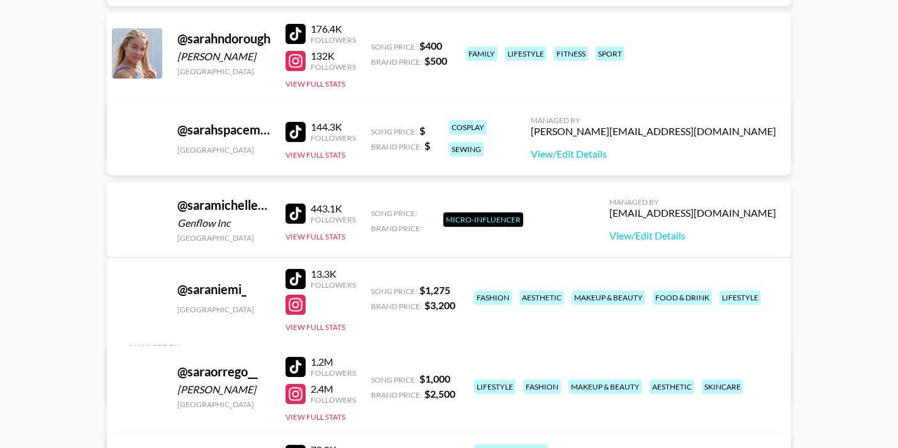
scroll to position [818611, 0]
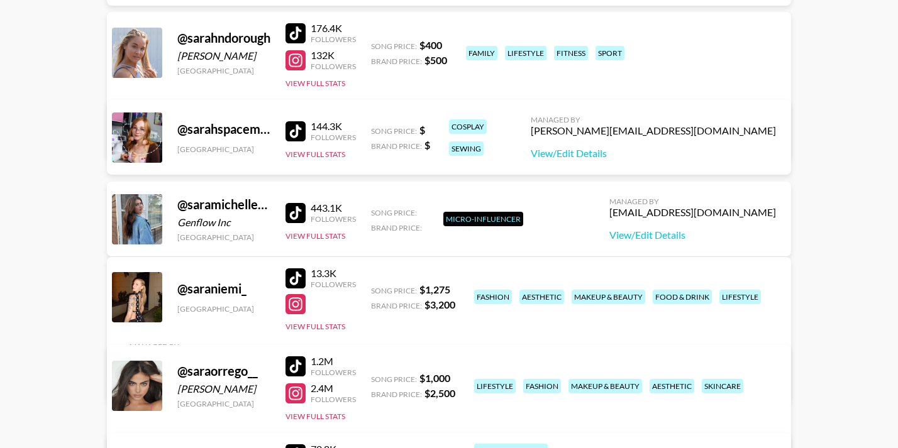
click at [296, 67] on div at bounding box center [296, 60] width 20 height 20
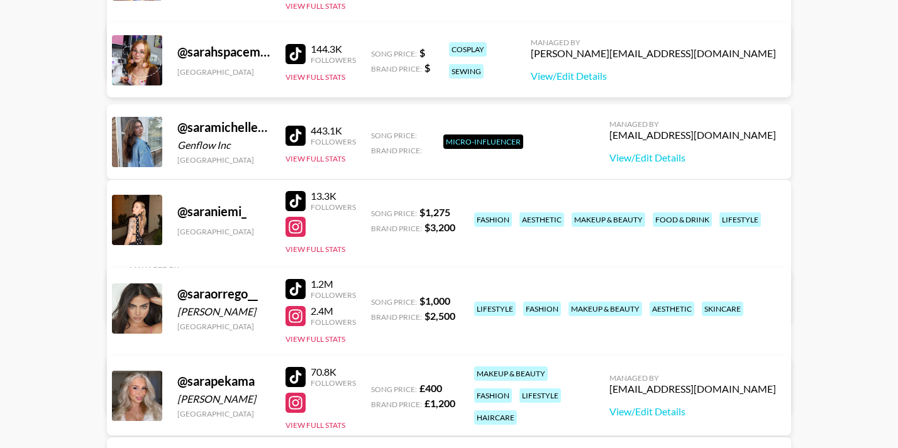
scroll to position [819051, 0]
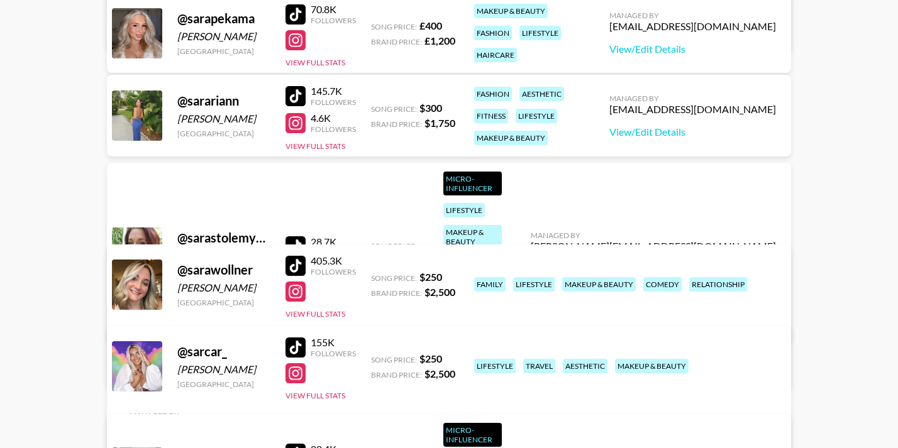
click at [294, 291] on div at bounding box center [296, 292] width 20 height 20
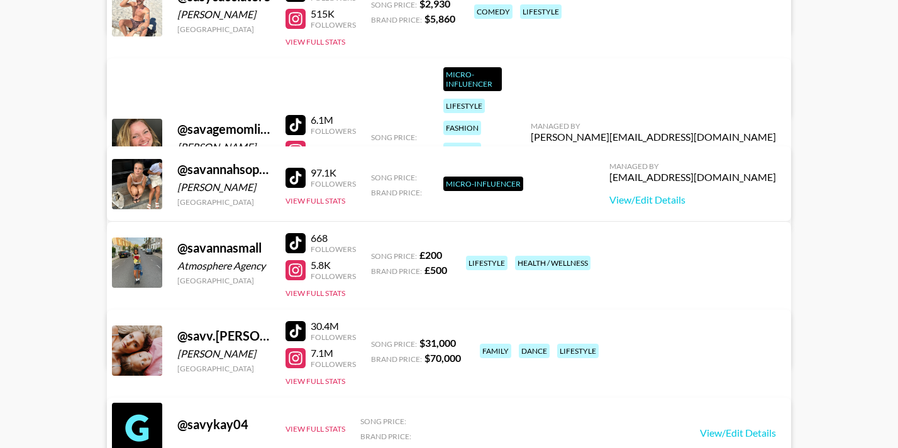
scroll to position [820120, 0]
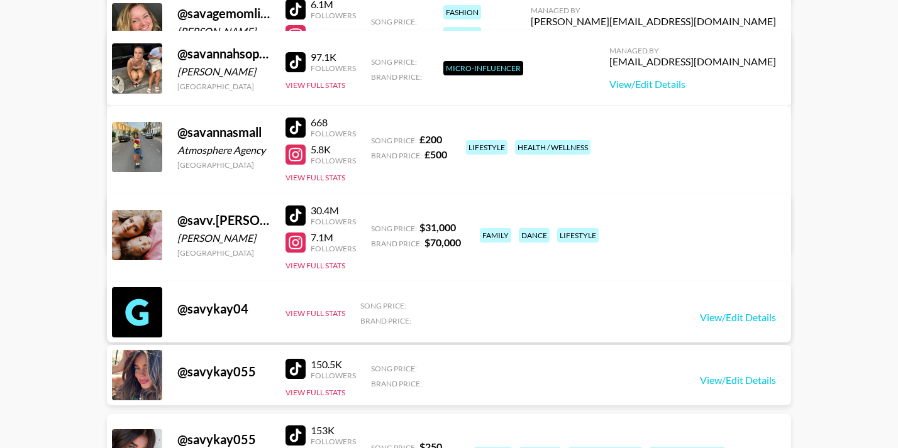
click at [297, 241] on div at bounding box center [296, 243] width 20 height 20
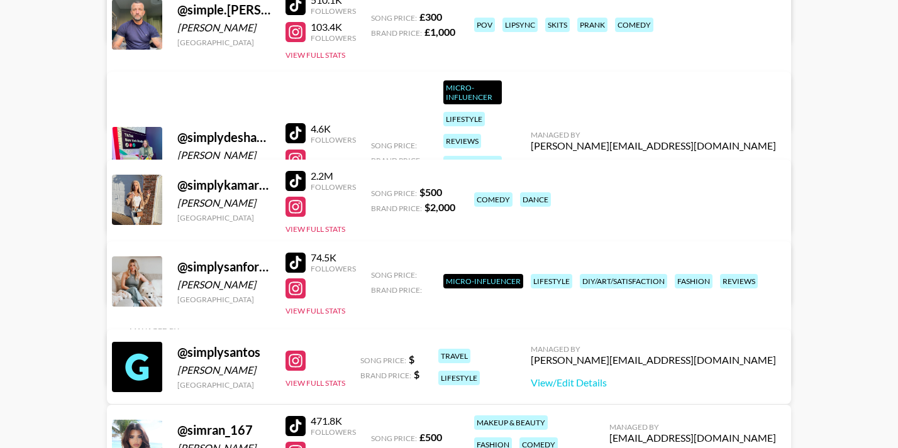
scroll to position [834144, 0]
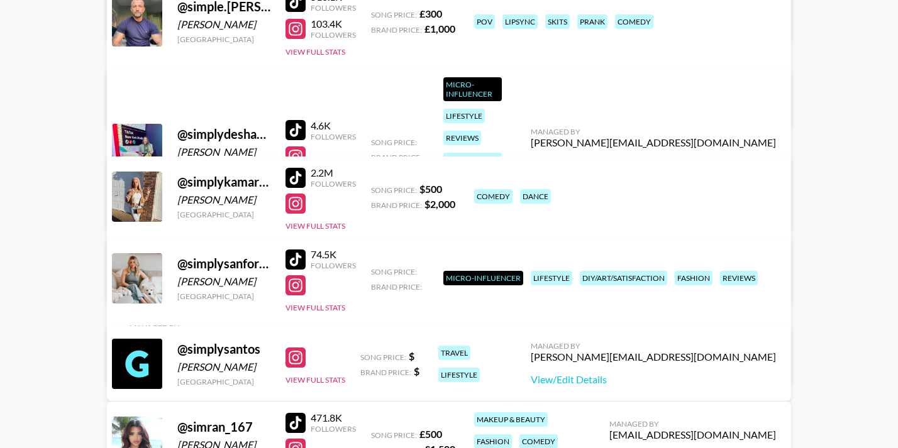
click at [301, 287] on div at bounding box center [296, 285] width 20 height 20
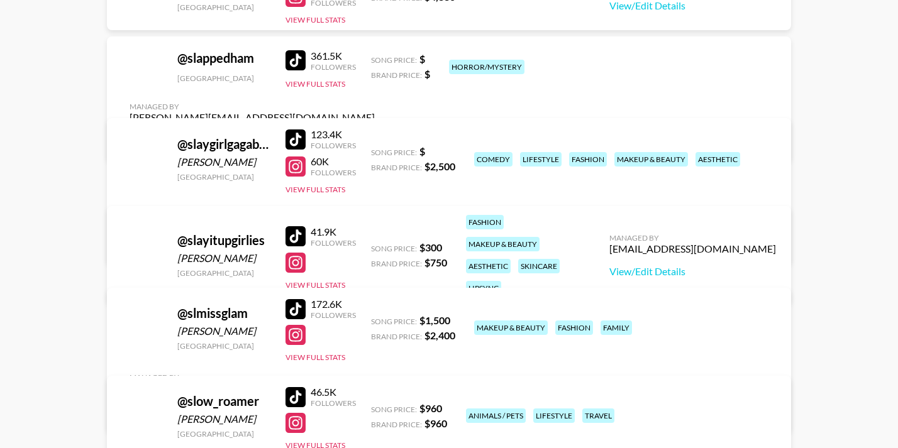
scroll to position [836848, 0]
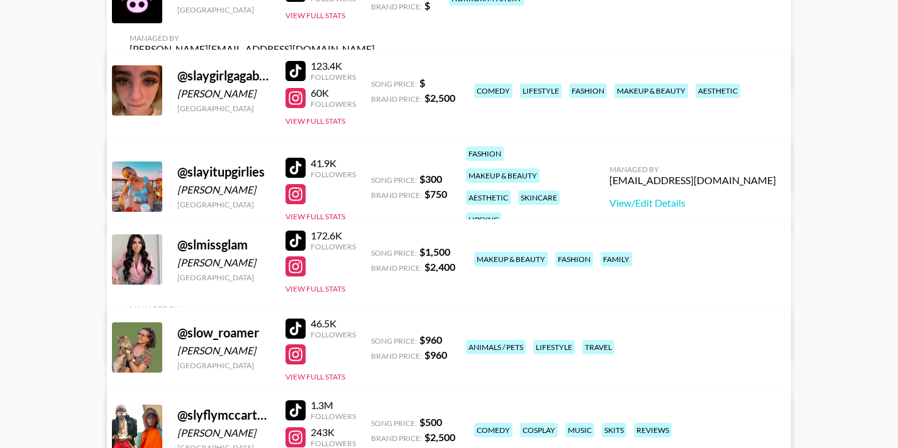
click at [303, 272] on div at bounding box center [296, 267] width 20 height 20
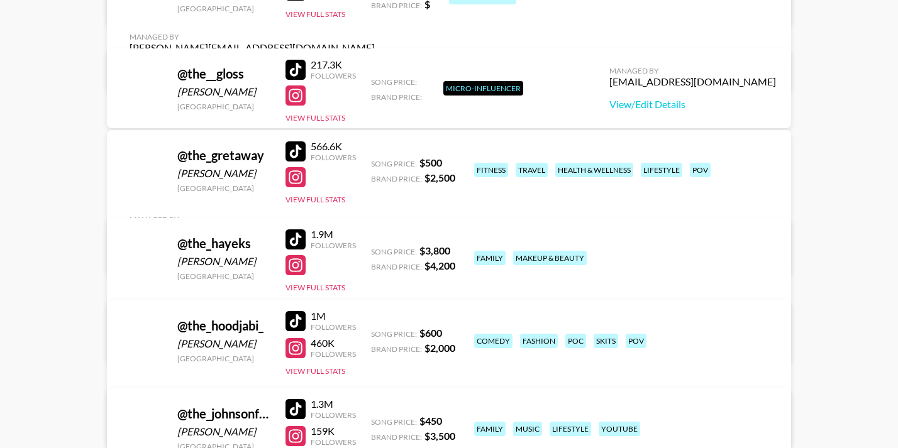
scroll to position [864266, 0]
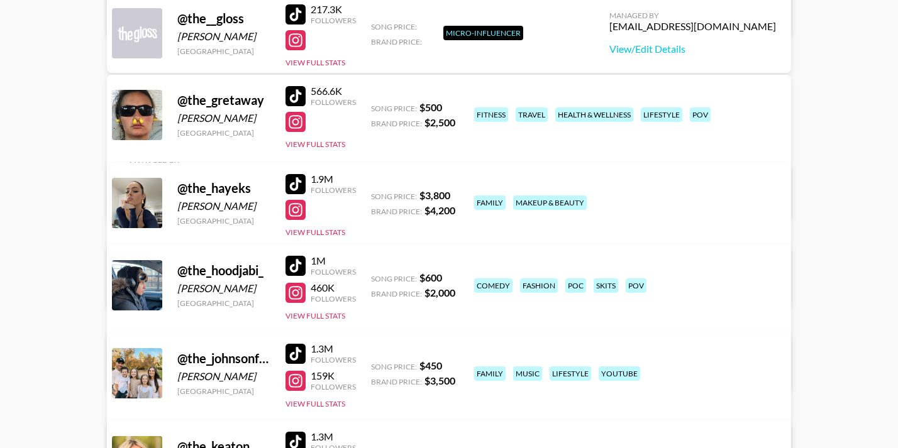
click at [299, 209] on div at bounding box center [296, 210] width 20 height 20
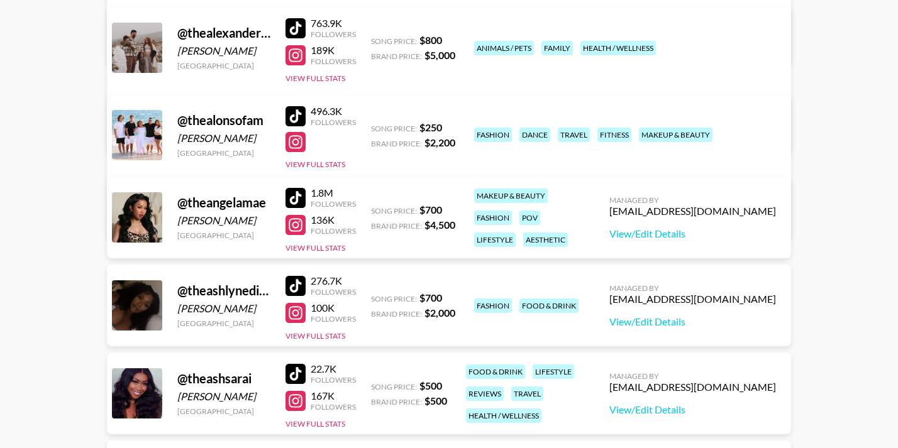
scroll to position [865335, 0]
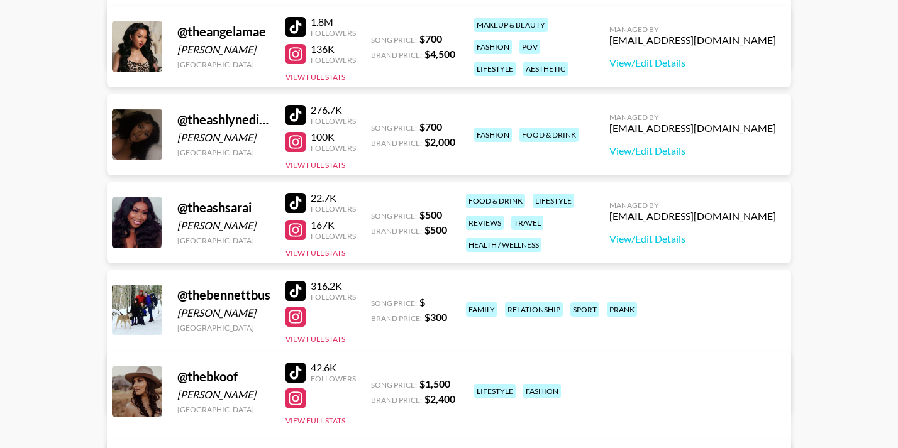
click at [294, 318] on div at bounding box center [296, 317] width 20 height 20
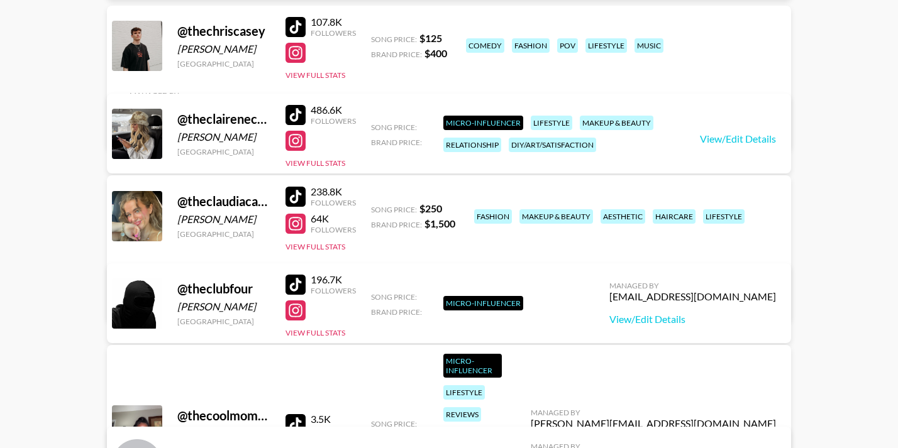
scroll to position [866782, 0]
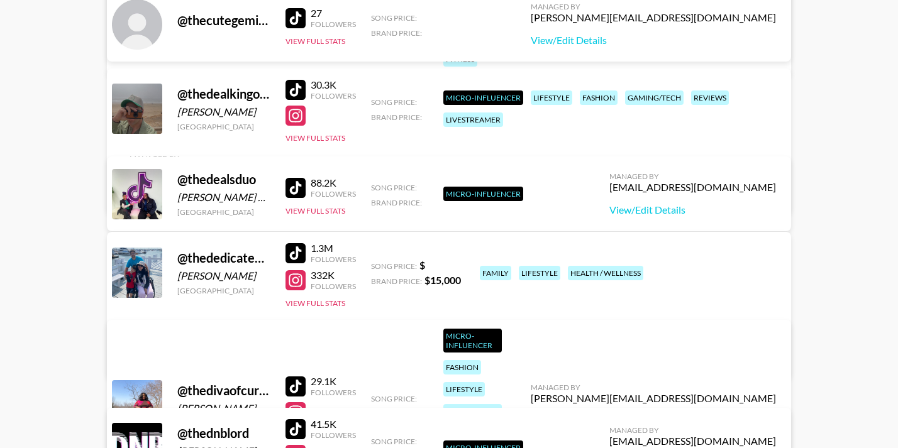
click at [297, 286] on div at bounding box center [296, 280] width 20 height 20
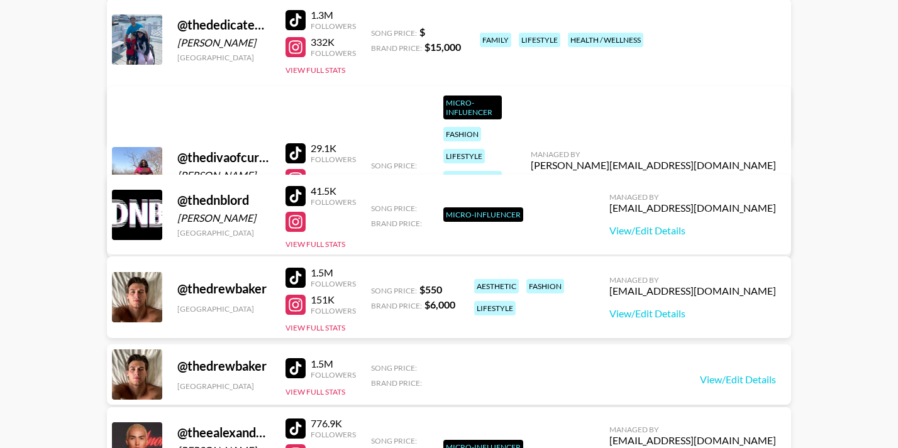
scroll to position [866970, 0]
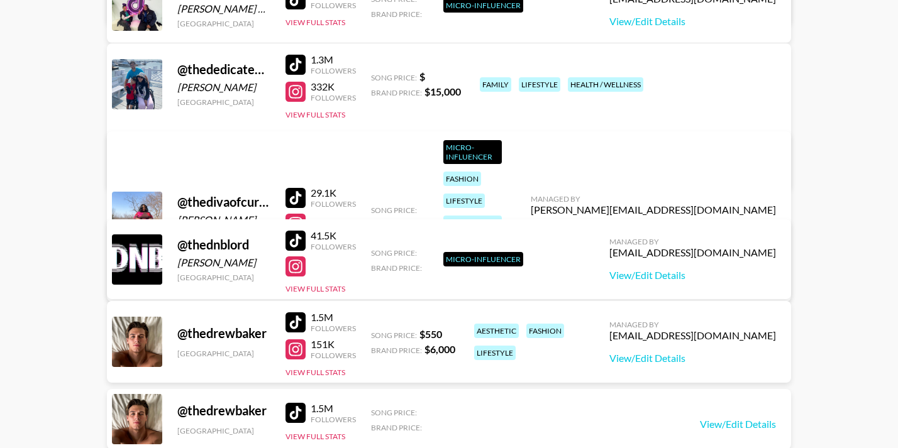
click at [299, 99] on div at bounding box center [296, 92] width 20 height 20
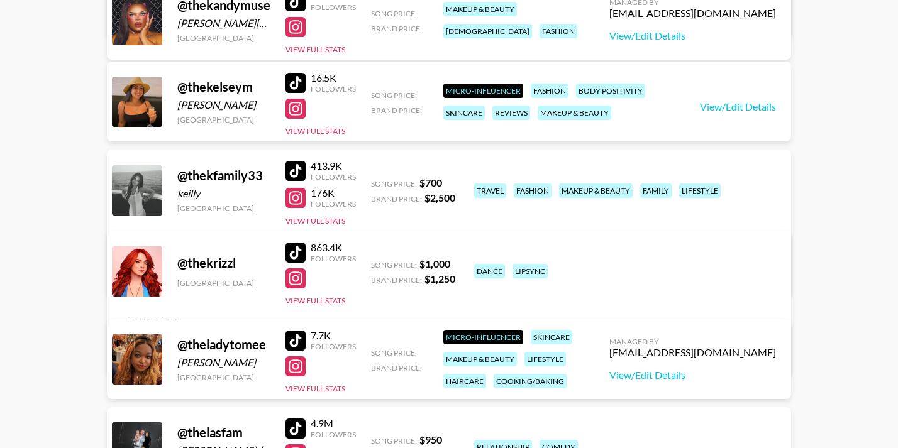
scroll to position [869674, 0]
click at [302, 196] on div at bounding box center [296, 199] width 20 height 20
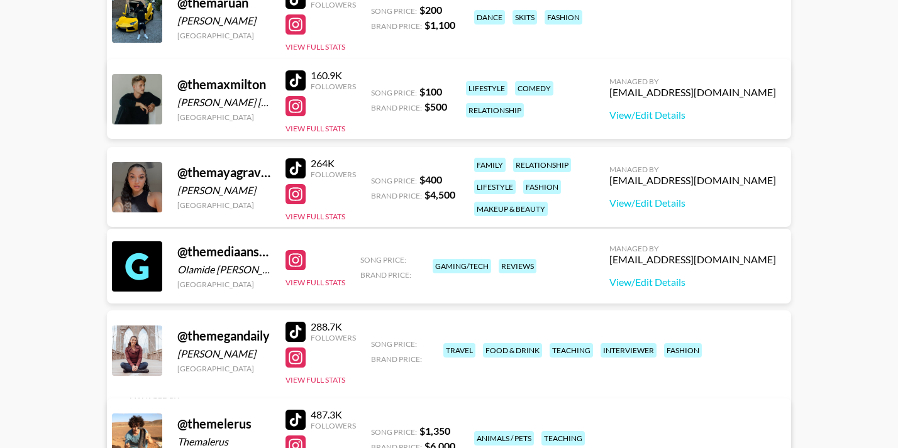
scroll to position [870618, 0]
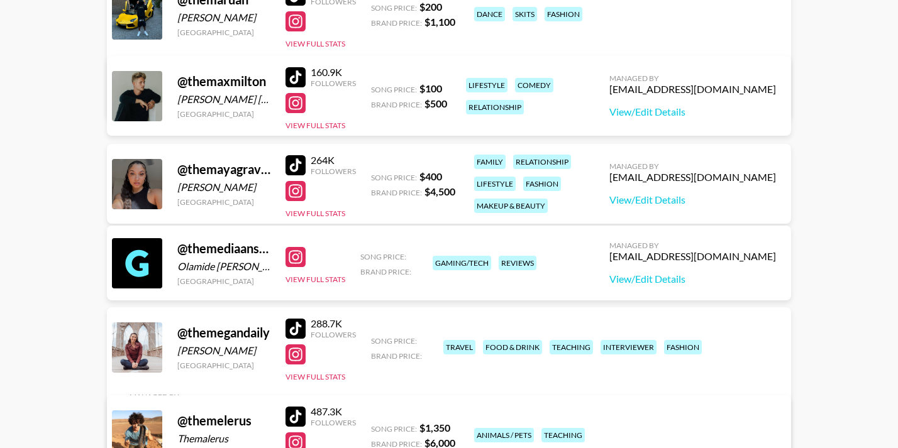
click at [295, 196] on div at bounding box center [296, 191] width 20 height 20
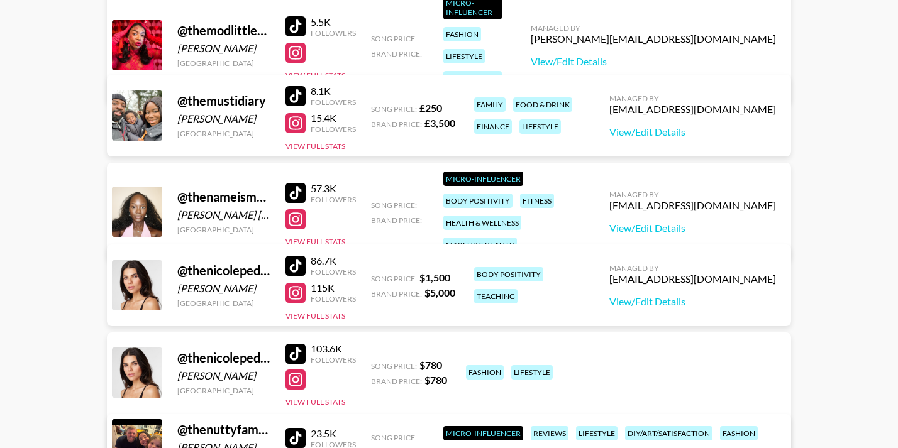
scroll to position [871121, 0]
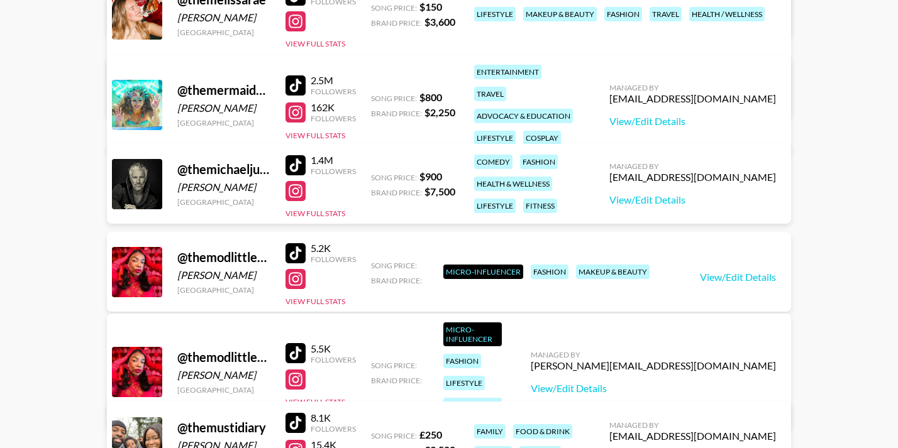
click at [295, 112] on div at bounding box center [296, 113] width 20 height 20
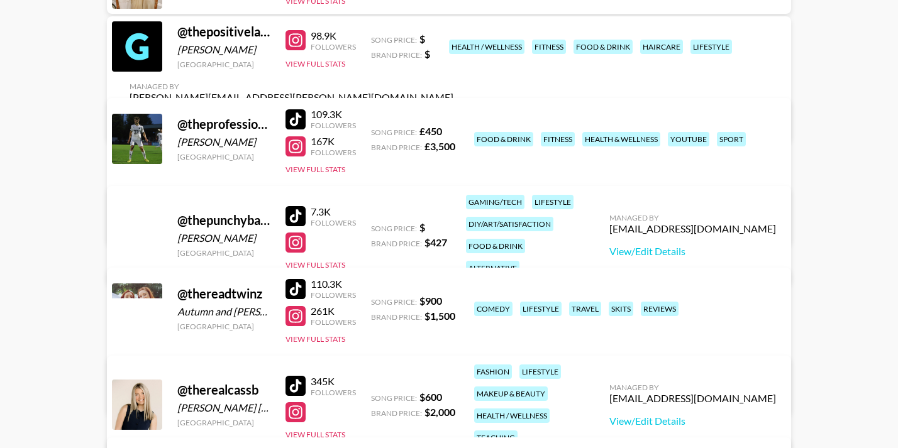
scroll to position [872945, 0]
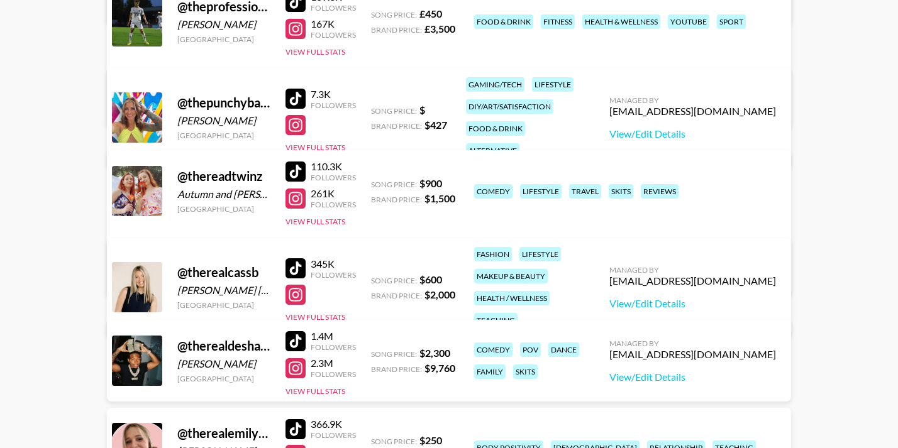
click at [291, 197] on div at bounding box center [296, 199] width 20 height 20
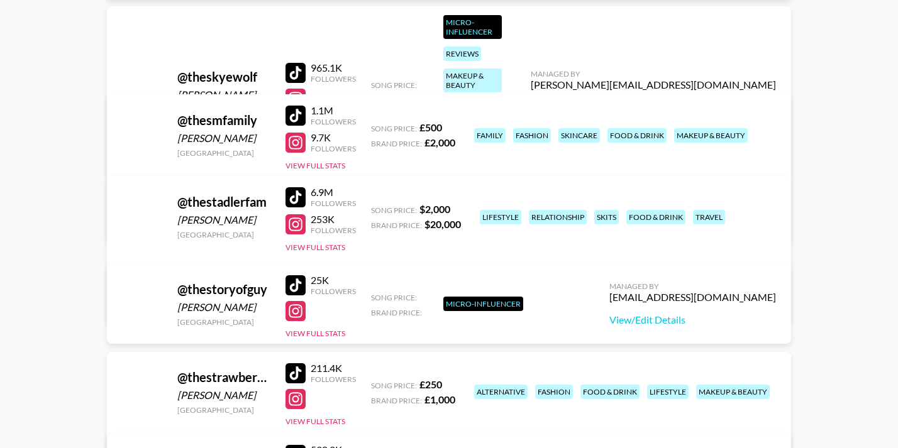
scroll to position [875460, 0]
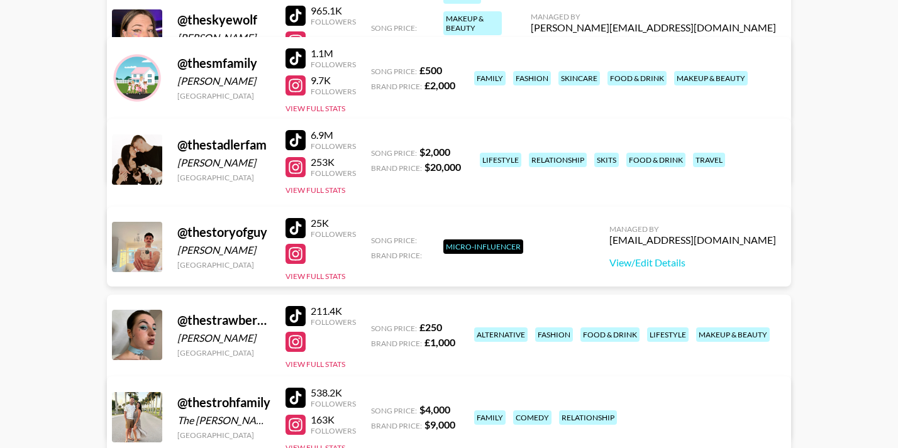
click at [296, 171] on div at bounding box center [296, 167] width 20 height 20
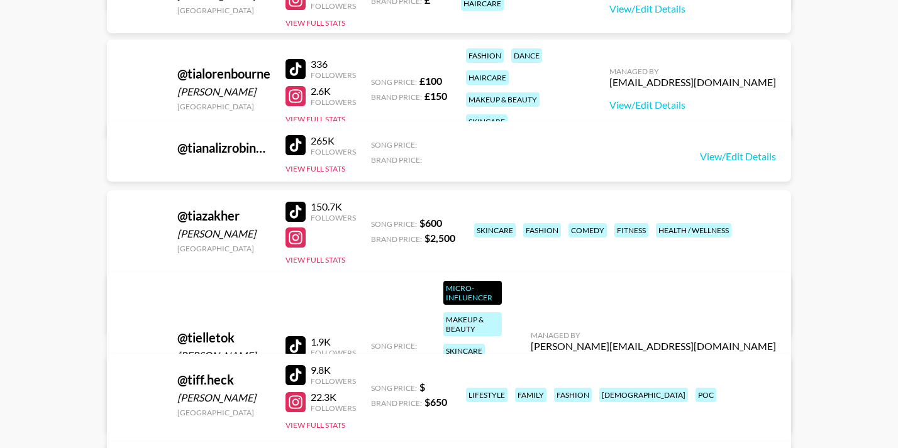
scroll to position [879233, 0]
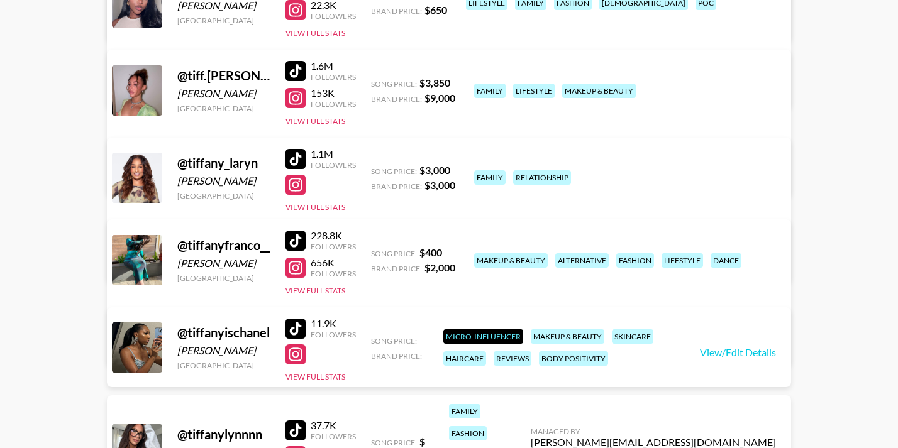
click at [298, 179] on div at bounding box center [296, 185] width 20 height 20
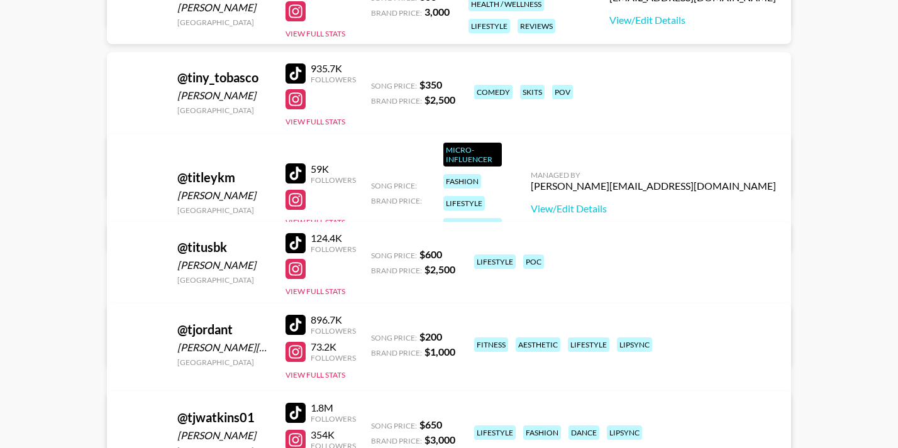
scroll to position [881183, 0]
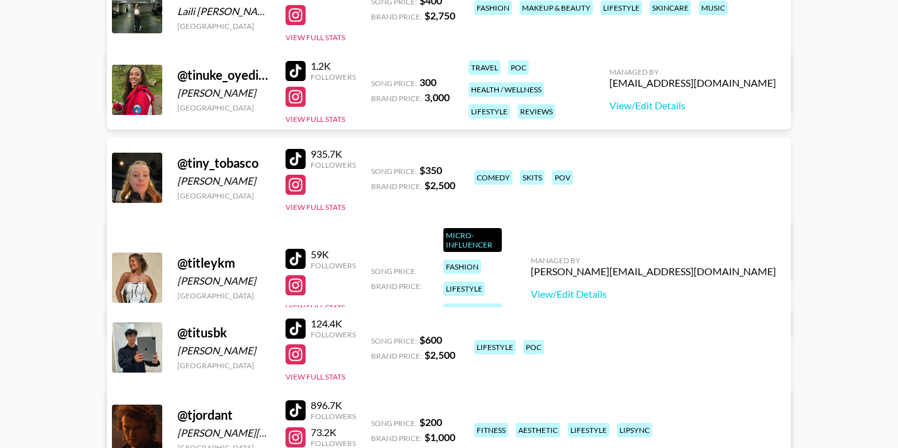
click at [294, 188] on div at bounding box center [296, 185] width 20 height 20
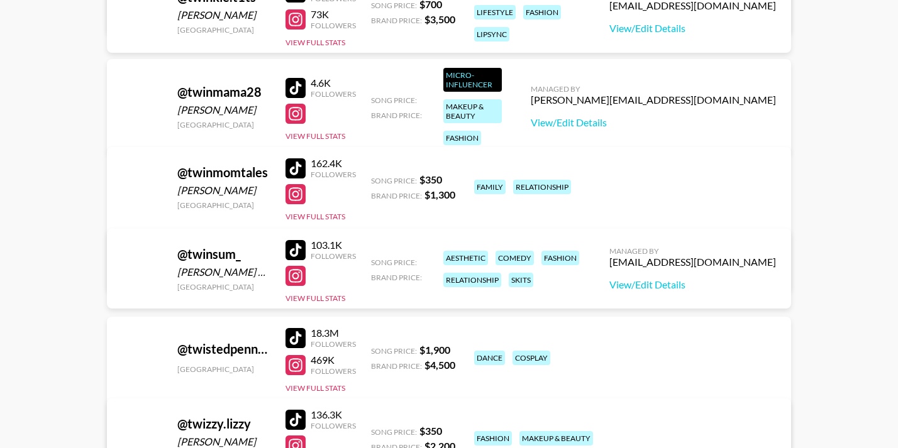
scroll to position [890301, 0]
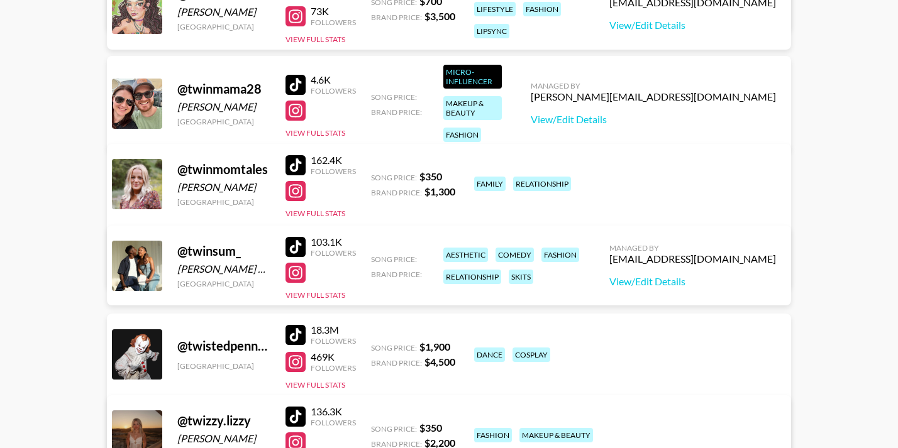
click at [301, 193] on div at bounding box center [296, 191] width 20 height 20
click at [297, 155] on div at bounding box center [296, 165] width 20 height 20
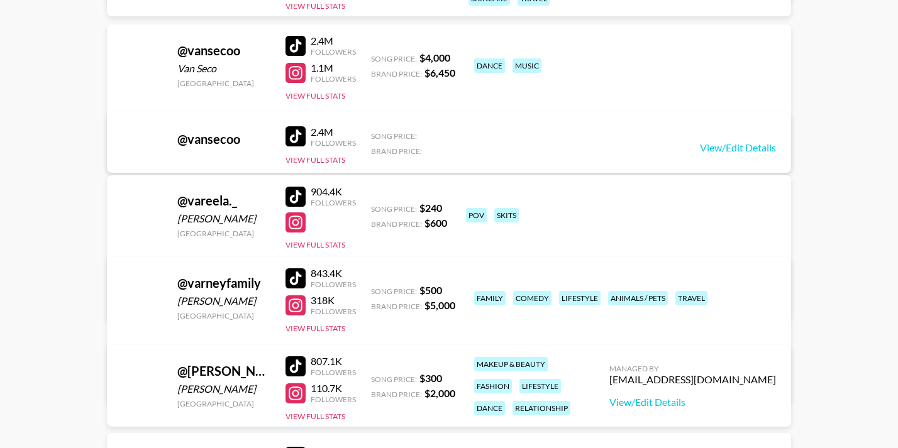
scroll to position [897722, 0]
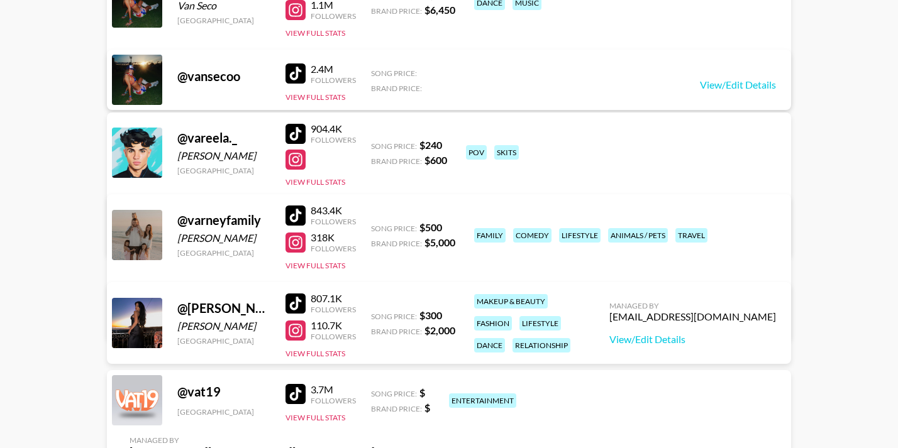
click at [295, 244] on div at bounding box center [296, 243] width 20 height 20
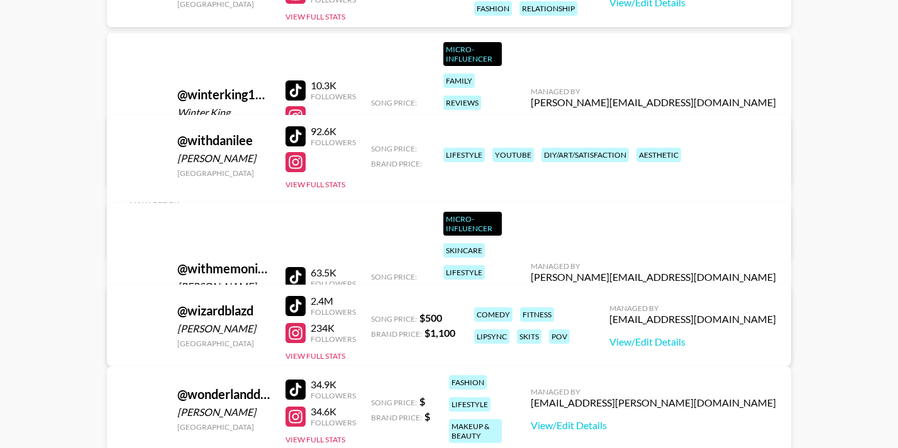
scroll to position [908161, 0]
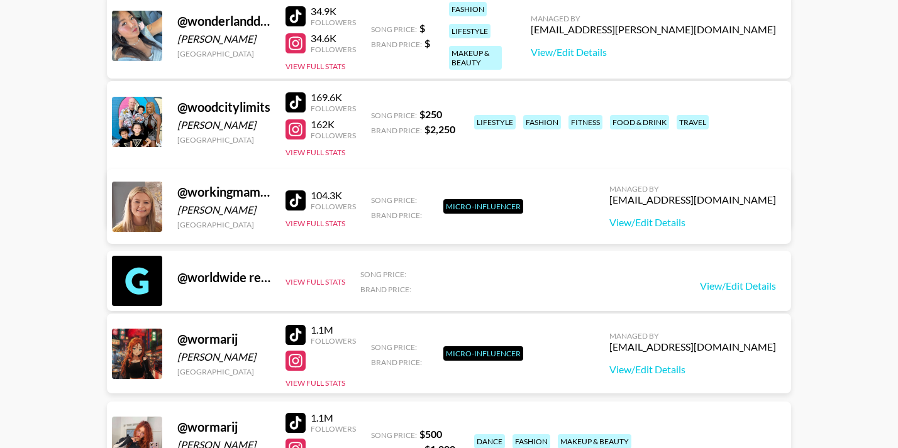
click at [292, 128] on div at bounding box center [296, 129] width 20 height 20
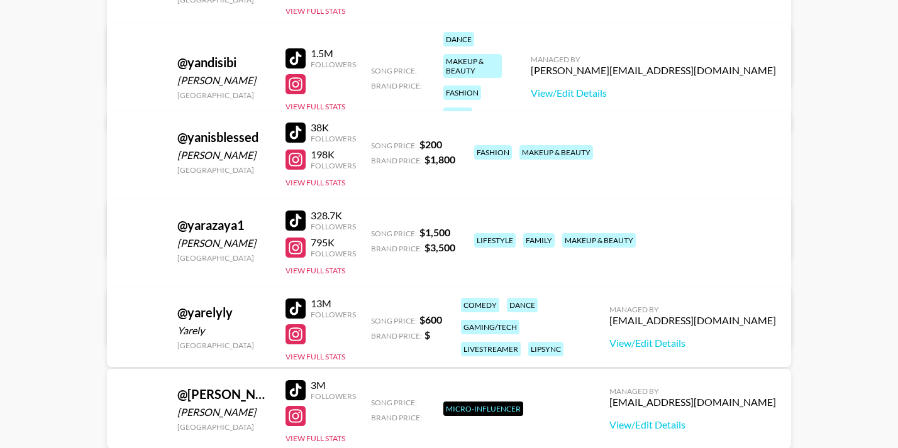
scroll to position [912752, 0]
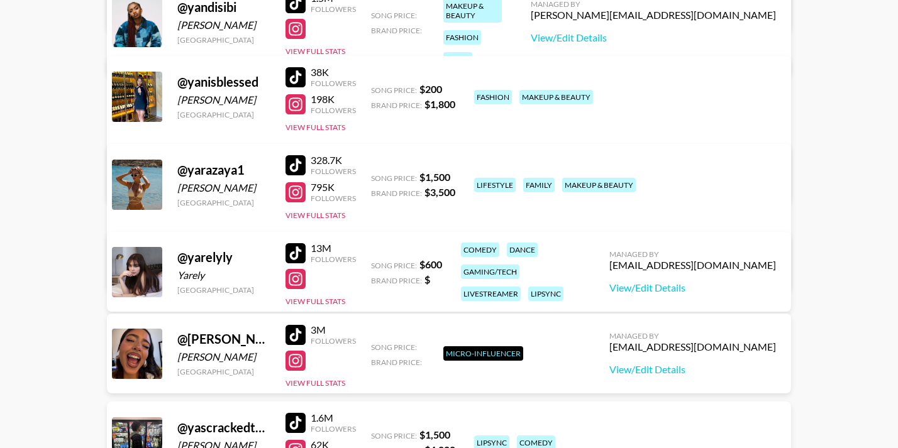
click at [296, 196] on div at bounding box center [296, 192] width 20 height 20
